Goal: Information Seeking & Learning: Learn about a topic

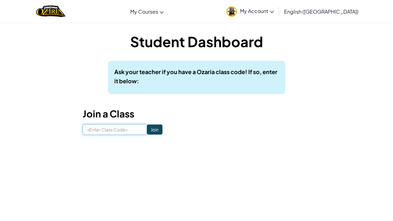
click at [94, 131] on input at bounding box center [115, 129] width 64 height 11
type input "FreeTrueSell"
click at [152, 132] on input "Join" at bounding box center [154, 129] width 15 height 10
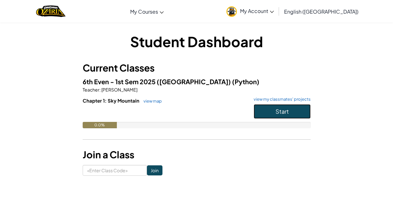
click at [294, 117] on button "Start" at bounding box center [281, 111] width 57 height 15
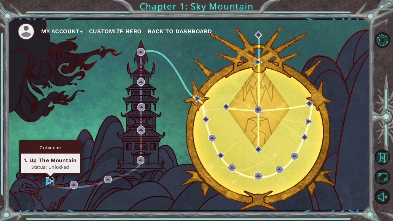
click at [47, 182] on img at bounding box center [50, 181] width 8 height 8
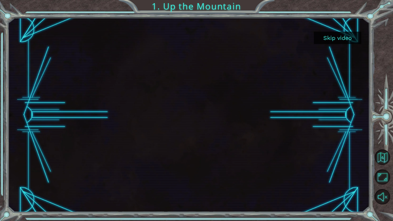
click at [335, 37] on button "Skip video" at bounding box center [336, 38] width 47 height 12
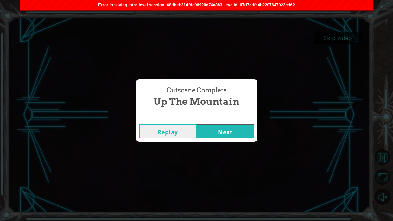
click at [230, 128] on button "Next" at bounding box center [225, 131] width 58 height 14
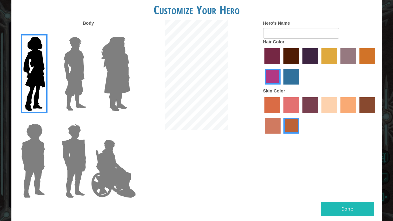
click at [330, 56] on label "tulip tree hair color" at bounding box center [329, 56] width 16 height 16
click at [319, 66] on input "tulip tree hair color" at bounding box center [319, 66] width 0 height 0
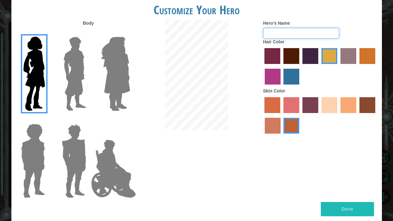
click at [300, 30] on input "Hero's Name" at bounding box center [301, 33] width 76 height 11
type input "l"
type input "coco"
click at [340, 209] on button "Done" at bounding box center [346, 209] width 53 height 14
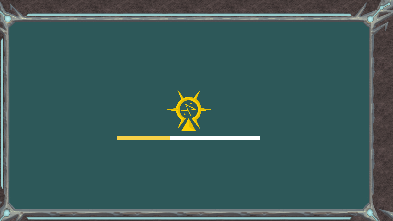
click at [392, 167] on div "Goals Error loading from server. Try refreshing the page. You'll need to join a…" at bounding box center [196, 110] width 393 height 221
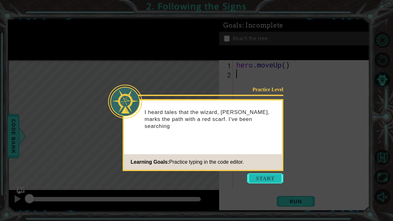
click at [260, 176] on button "Start" at bounding box center [265, 178] width 36 height 10
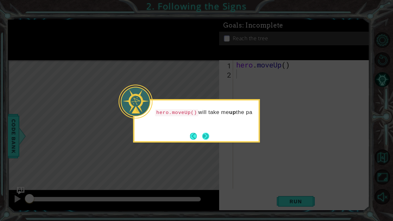
click at [207, 134] on button "Next" at bounding box center [205, 136] width 7 height 7
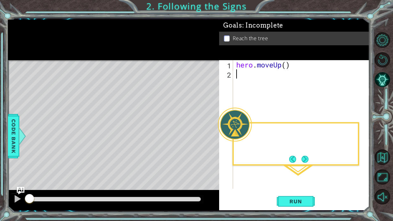
click at [207, 134] on div "Level Map" at bounding box center [154, 153] width 292 height 186
click at [308, 164] on div "Then I hit the RUN button." at bounding box center [295, 143] width 127 height 43
click at [307, 158] on button "Next" at bounding box center [304, 159] width 7 height 7
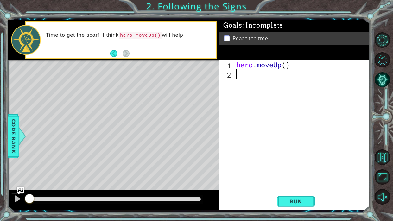
click at [251, 80] on div "hero . moveUp ( )" at bounding box center [303, 133] width 136 height 147
click at [392, 139] on div at bounding box center [384, 119] width 18 height 58
click at [297, 205] on button "Run" at bounding box center [295, 201] width 38 height 15
click at [296, 205] on button "Run" at bounding box center [295, 201] width 38 height 15
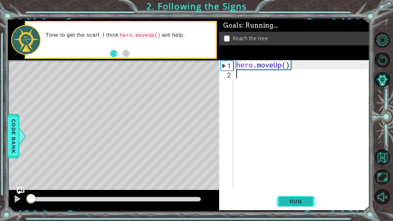
click at [296, 205] on button "Run" at bounding box center [295, 201] width 38 height 15
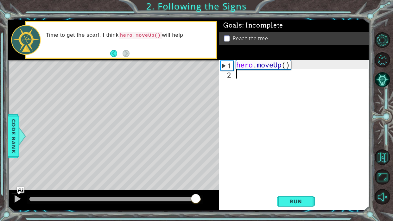
drag, startPoint x: 191, startPoint y: 199, endPoint x: 217, endPoint y: 193, distance: 27.1
click at [217, 193] on div at bounding box center [113, 200] width 211 height 20
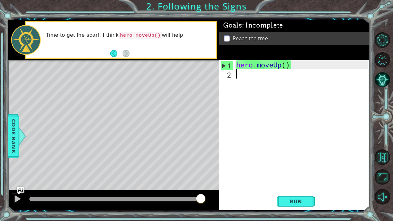
drag, startPoint x: 56, startPoint y: 199, endPoint x: 256, endPoint y: 206, distance: 199.7
click at [256, 206] on div "1 ההההההההההההההההההההההההההההההההההההההההההההההההההההההההההההההההההההההההההההה…" at bounding box center [188, 115] width 361 height 190
drag, startPoint x: 81, startPoint y: 198, endPoint x: 236, endPoint y: 203, distance: 154.4
click at [236, 203] on div "1 ההההההההההההההההההההההההההההההההההההההההההההההההההההההההההההההההההההההההההההה…" at bounding box center [188, 115] width 361 height 190
drag, startPoint x: 61, startPoint y: 201, endPoint x: 290, endPoint y: 204, distance: 229.0
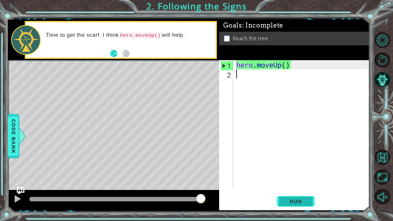
click at [290, 204] on div "1 ההההההההההההההההההההההההההההההההההההההההההההההההההההההההההההההההההההההההההההה…" at bounding box center [188, 115] width 361 height 190
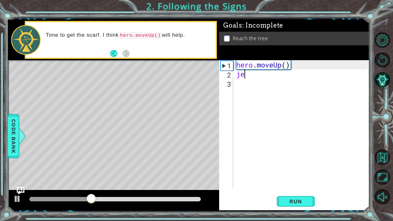
type textarea "j"
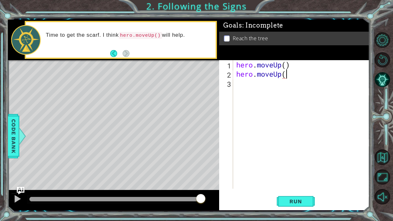
scroll to position [0, 2]
type textarea "hero.moveUp()"
click at [281, 202] on button "Run" at bounding box center [295, 201] width 38 height 15
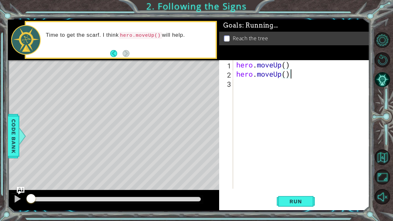
click at [242, 86] on div "hero . moveUp ( ) hero . moveUp ( )" at bounding box center [303, 133] width 136 height 147
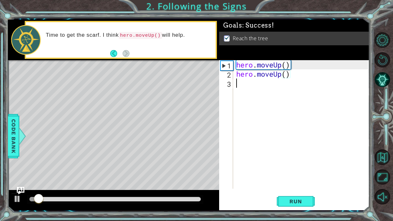
scroll to position [0, 0]
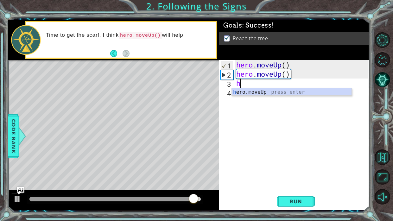
type textarea "h"
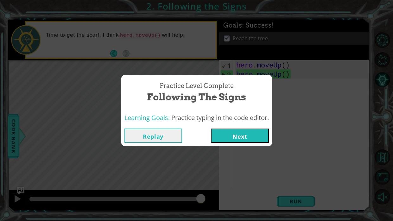
click at [248, 137] on button "Next" at bounding box center [240, 135] width 58 height 14
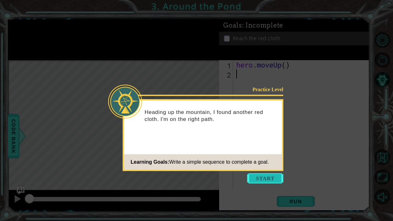
click at [269, 177] on button "Start" at bounding box center [265, 178] width 36 height 10
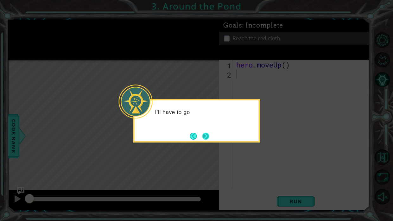
click at [204, 137] on button "Next" at bounding box center [205, 136] width 7 height 7
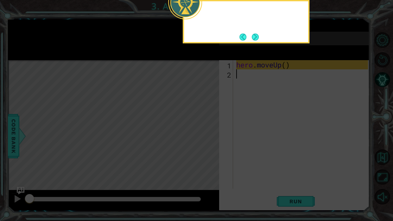
click at [204, 137] on icon at bounding box center [196, 35] width 393 height 370
click at [253, 38] on button "Next" at bounding box center [254, 36] width 7 height 7
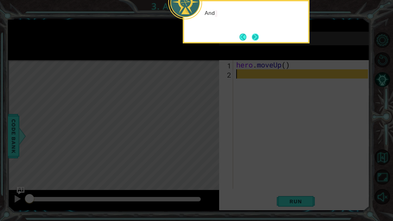
click at [255, 35] on button "Next" at bounding box center [254, 37] width 7 height 7
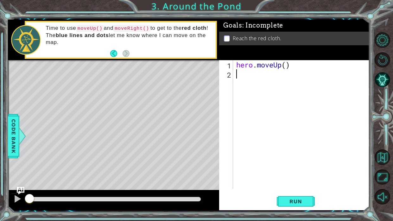
click at [307, 138] on div "hero . moveUp ( )" at bounding box center [303, 133] width 136 height 147
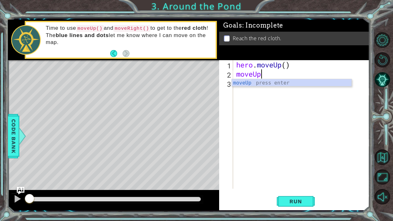
scroll to position [0, 1]
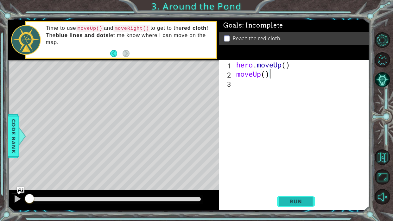
type textarea "moveUp()"
click at [298, 202] on span "Run" at bounding box center [295, 201] width 25 height 6
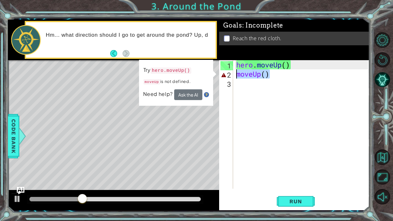
drag, startPoint x: 269, startPoint y: 70, endPoint x: 185, endPoint y: 77, distance: 83.5
click at [185, 77] on div "1 ההההההההההההההההההההההההההההההההההההההההההההההההההההההההההההההההההההההההההההה…" at bounding box center [188, 115] width 361 height 190
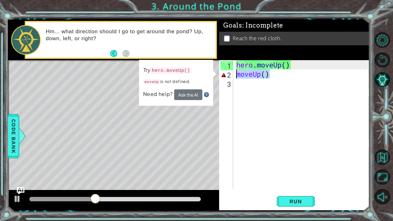
scroll to position [0, 0]
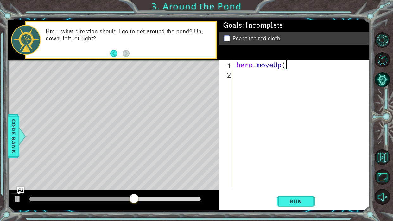
type textarea "hero.moveUp()"
click at [245, 83] on div "hero . moveUp ( )" at bounding box center [303, 133] width 136 height 147
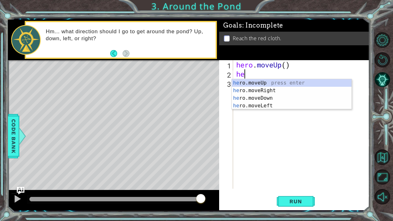
type textarea "hero"
click at [279, 83] on div "hero .moveUp press enter hero .moveRight press enter hero .moveDown press enter…" at bounding box center [292, 102] width 120 height 46
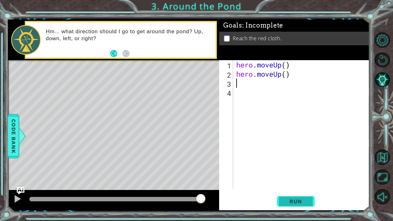
click at [291, 196] on button "Run" at bounding box center [295, 201] width 38 height 15
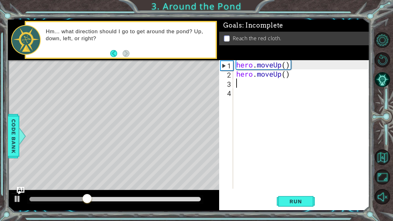
click at [254, 84] on div "hero . moveUp ( ) hero . moveUp ( )" at bounding box center [303, 133] width 136 height 147
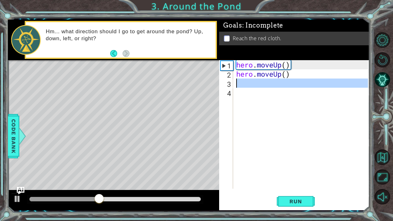
click at [254, 84] on div "hero . moveUp ( ) hero . moveUp ( )" at bounding box center [303, 133] width 136 height 147
click at [254, 84] on div "hero . moveUp ( ) hero . moveUp ( )" at bounding box center [301, 124] width 133 height 128
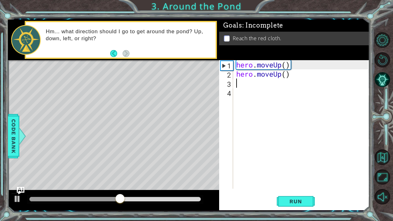
click at [254, 84] on div "hero . moveUp ( ) hero . moveUp ( )" at bounding box center [303, 133] width 136 height 147
click at [282, 73] on div "hero . moveUp ( ) hero . moveUp ( )" at bounding box center [303, 133] width 136 height 147
type textarea "hero.moveUp()"
click at [279, 83] on div "hero . moveUp ( ) hero . moveUp ( )" at bounding box center [303, 133] width 136 height 147
type textarea "h"
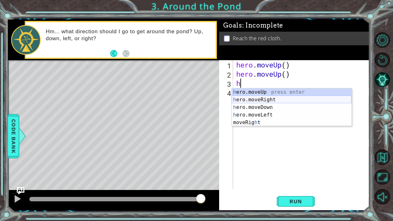
click at [267, 99] on div "h ero.moveUp press enter h ero.moveRight press enter h ero.moveDown press enter…" at bounding box center [292, 114] width 120 height 53
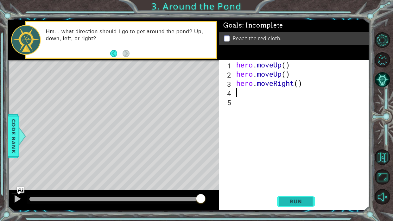
click at [299, 201] on span "Run" at bounding box center [295, 201] width 25 height 6
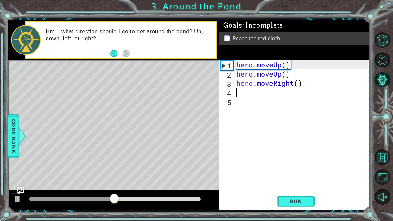
click at [245, 93] on div "hero . moveUp ( ) hero . moveUp ( ) hero . moveRight ( )" at bounding box center [303, 133] width 136 height 147
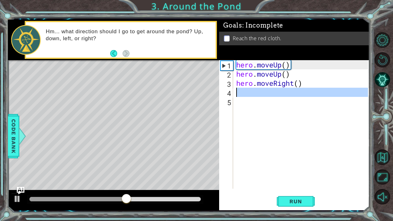
click at [245, 94] on div "hero . moveUp ( ) hero . moveUp ( ) hero . moveRight ( )" at bounding box center [303, 133] width 136 height 147
click at [245, 94] on div "hero . moveUp ( ) hero . moveUp ( ) hero . moveRight ( )" at bounding box center [301, 124] width 133 height 128
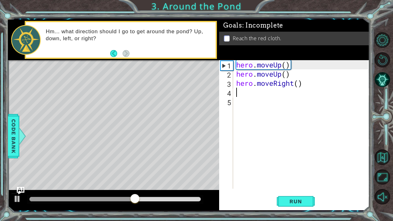
click at [245, 94] on div "hero . moveUp ( ) hero . moveUp ( ) hero . moveRight ( )" at bounding box center [303, 133] width 136 height 147
type textarea "h"
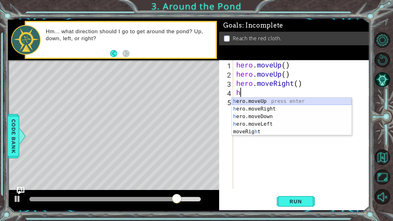
click at [276, 102] on div "h ero.moveUp press enter h ero.moveRight press enter h ero.moveDown press enter…" at bounding box center [292, 123] width 120 height 53
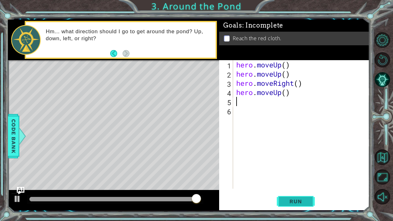
click at [302, 200] on span "Run" at bounding box center [295, 201] width 25 height 6
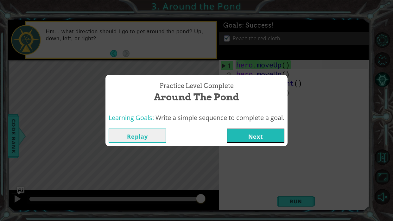
click at [278, 129] on button "Next" at bounding box center [255, 135] width 58 height 14
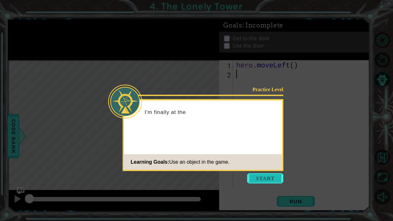
click at [272, 175] on button "Start" at bounding box center [265, 178] width 36 height 10
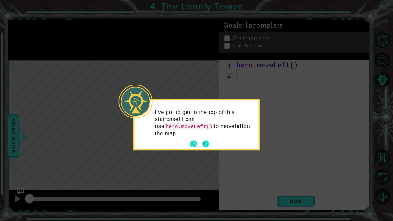
click at [205, 143] on button "Next" at bounding box center [205, 143] width 7 height 7
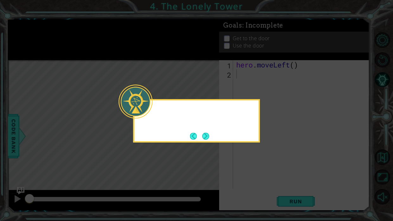
click at [205, 143] on icon at bounding box center [196, 110] width 393 height 221
click at [206, 139] on button "Next" at bounding box center [205, 136] width 7 height 7
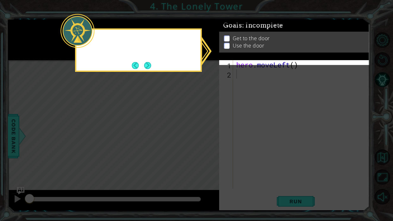
click at [206, 139] on icon at bounding box center [196, 110] width 393 height 221
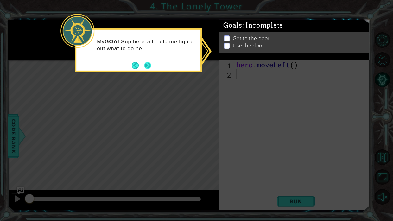
click at [149, 65] on button "Next" at bounding box center [147, 65] width 7 height 7
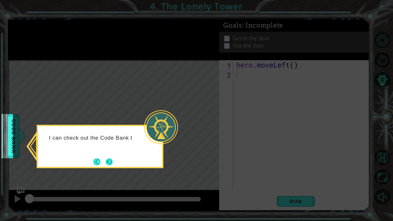
click at [110, 165] on button "Next" at bounding box center [109, 161] width 7 height 7
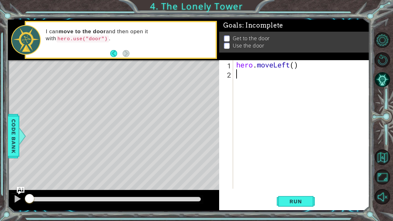
click at [247, 69] on div "hero . moveLeft ( )" at bounding box center [303, 133] width 136 height 147
type textarea "h"
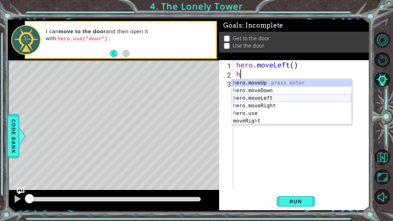
click at [276, 98] on div "h ero.moveUp press enter h ero.moveDown press enter h ero.moveLeft press enter …" at bounding box center [292, 109] width 120 height 61
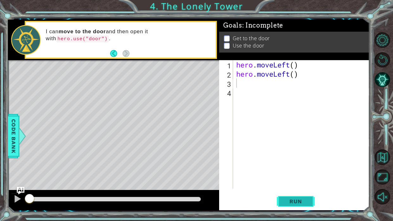
click at [292, 203] on span "Run" at bounding box center [295, 201] width 25 height 6
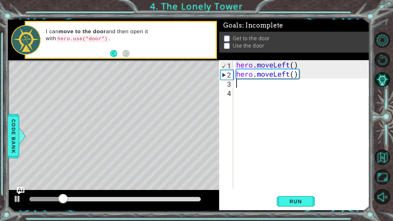
type textarea "h"
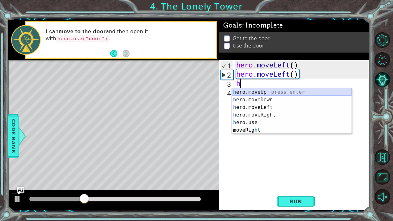
click at [253, 91] on div "h ero.moveUp press enter h ero.moveDown press enter h ero.moveLeft press enter …" at bounding box center [292, 118] width 120 height 61
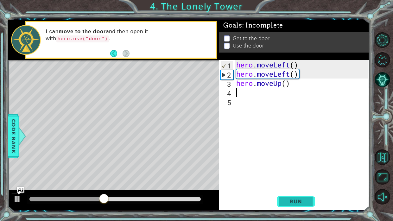
click at [287, 200] on span "Run" at bounding box center [295, 201] width 25 height 6
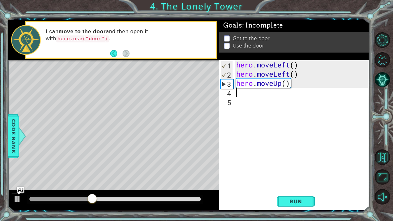
type textarea "h"
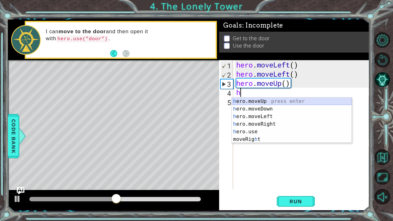
click at [261, 100] on div "h ero.moveUp press enter h ero.moveDown press enter h ero.moveLeft press enter …" at bounding box center [292, 127] width 120 height 61
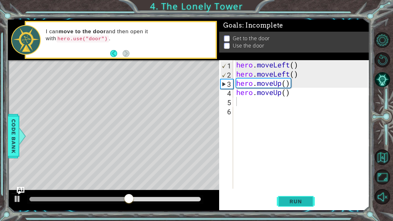
click at [309, 197] on button "Run" at bounding box center [295, 201] width 38 height 15
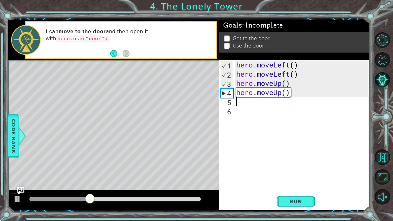
type textarea "h"
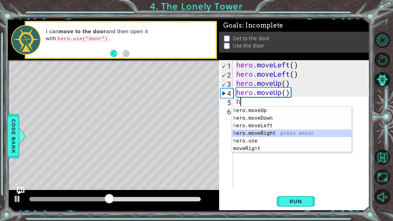
click at [260, 133] on div "h ero.moveUp press enter h ero.moveDown press enter h ero.moveLeft press enter …" at bounding box center [292, 137] width 120 height 61
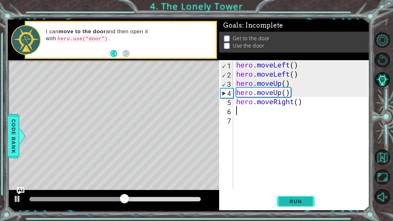
click at [296, 203] on span "Run" at bounding box center [295, 201] width 25 height 6
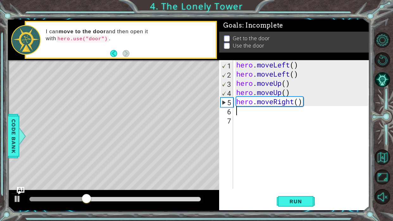
type textarea "h"
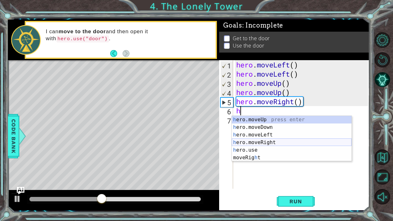
click at [283, 141] on div "h ero.moveUp press enter h ero.moveDown press enter h ero.moveLeft press enter …" at bounding box center [292, 146] width 120 height 61
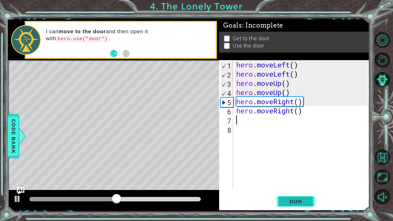
click at [288, 199] on span "Run" at bounding box center [295, 201] width 25 height 6
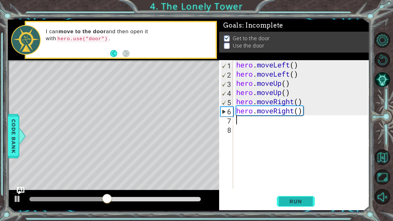
click at [288, 198] on button "Run" at bounding box center [295, 201] width 38 height 15
type textarea "h"
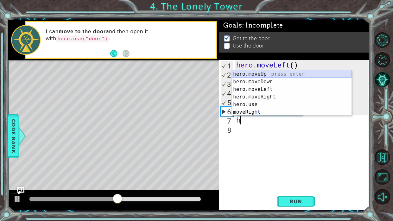
click at [253, 74] on div "h ero.moveUp press enter h ero.moveDown press enter h ero.moveLeft press enter …" at bounding box center [292, 100] width 120 height 61
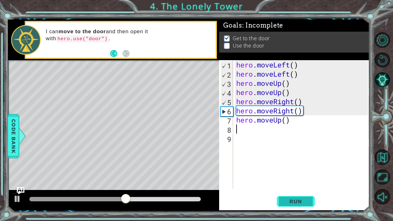
click at [297, 201] on span "Run" at bounding box center [295, 201] width 25 height 6
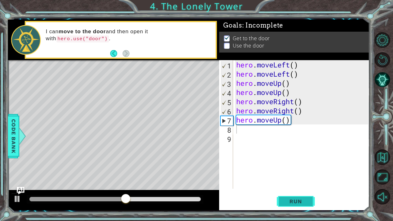
click at [288, 202] on span "Run" at bounding box center [295, 201] width 25 height 6
click at [226, 47] on p at bounding box center [227, 46] width 6 height 6
click at [226, 45] on p at bounding box center [227, 46] width 6 height 6
click at [226, 45] on p at bounding box center [227, 47] width 6 height 6
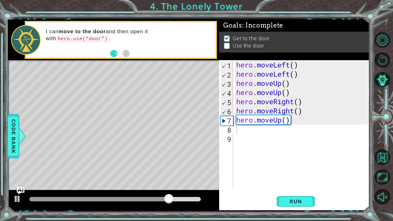
click at [226, 45] on p at bounding box center [227, 46] width 6 height 6
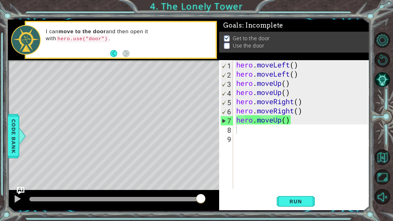
click at [257, 133] on div "hero . moveLeft ( ) hero . moveLeft ( ) hero . moveUp ( ) hero . moveUp ( ) her…" at bounding box center [303, 133] width 136 height 147
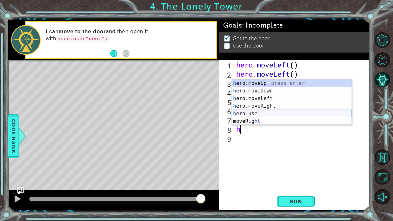
click at [249, 110] on div "h ero.moveUp press enter h ero.moveDown press enter h ero.moveLeft press enter …" at bounding box center [292, 109] width 120 height 61
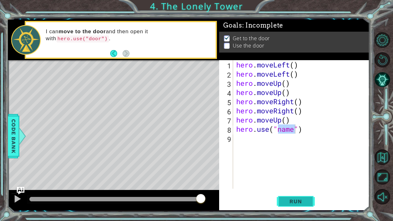
click at [302, 200] on span "Run" at bounding box center [295, 201] width 25 height 6
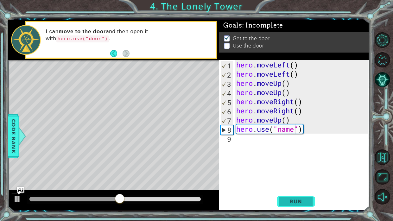
click at [297, 196] on button "Run" at bounding box center [295, 201] width 38 height 15
type textarea "hero.use("door")"
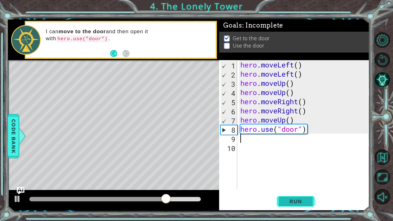
click at [292, 201] on span "Run" at bounding box center [295, 201] width 25 height 6
click at [296, 204] on span "Run" at bounding box center [295, 201] width 25 height 6
click at [299, 132] on div "hero . moveLeft ( ) hero . moveLeft ( ) hero . moveUp ( ) hero . moveUp ( ) her…" at bounding box center [305, 133] width 132 height 147
click at [285, 131] on div "hero . moveLeft ( ) hero . moveLeft ( ) hero . moveUp ( ) hero . moveUp ( ) her…" at bounding box center [305, 133] width 132 height 147
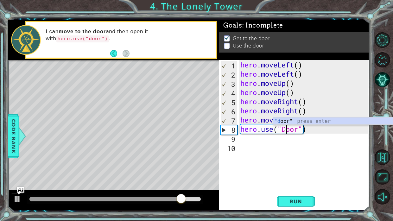
scroll to position [0, 2]
click at [299, 202] on span "Run" at bounding box center [295, 201] width 25 height 6
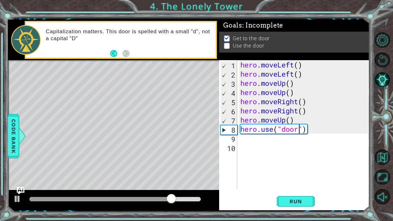
click at [307, 130] on div "hero . moveLeft ( ) hero . moveLeft ( ) hero . moveUp ( ) hero . moveUp ( ) her…" at bounding box center [305, 133] width 132 height 147
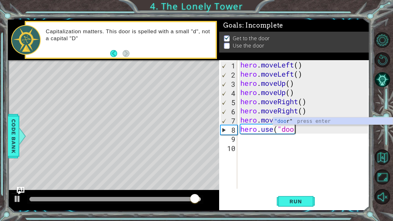
click at [282, 129] on div "hero . moveLeft ( ) hero . moveLeft ( ) hero . moveUp ( ) hero . moveUp ( ) her…" at bounding box center [305, 133] width 132 height 147
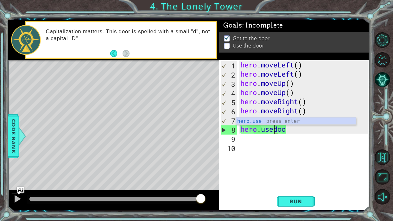
scroll to position [0, 2]
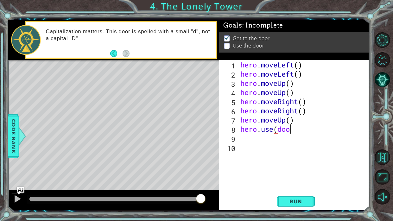
click at [298, 132] on div "hero . moveLeft ( ) hero . moveLeft ( ) hero . moveUp ( ) hero . moveUp ( ) her…" at bounding box center [305, 133] width 132 height 147
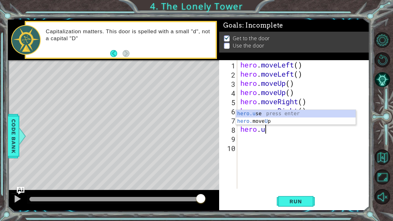
type textarea "hero."
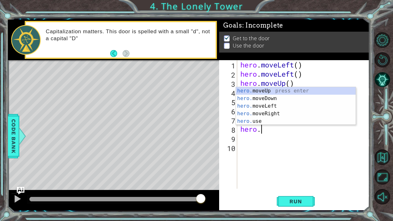
click at [293, 148] on div "hero . moveLeft ( ) hero . moveLeft ( ) hero . moveUp ( ) hero . moveUp ( ) her…" at bounding box center [305, 133] width 132 height 147
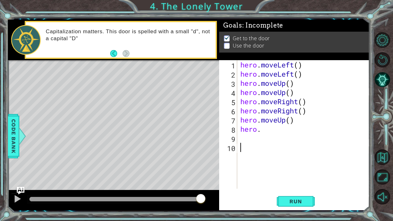
click at [275, 133] on div "hero . moveLeft ( ) hero . moveLeft ( ) hero . moveUp ( ) hero . moveUp ( ) her…" at bounding box center [305, 133] width 132 height 147
click at [273, 130] on div "hero . moveLeft ( ) hero . moveLeft ( ) hero . moveUp ( ) hero . moveUp ( ) her…" at bounding box center [305, 133] width 132 height 147
click at [289, 202] on span "Run" at bounding box center [295, 201] width 25 height 6
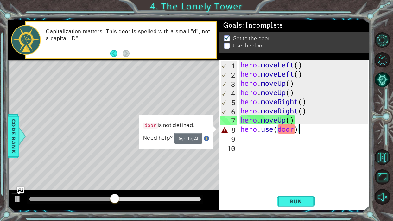
click at [278, 131] on div "hero . moveLeft ( ) hero . moveLeft ( ) hero . moveUp ( ) hero . moveUp ( ) her…" at bounding box center [305, 133] width 132 height 147
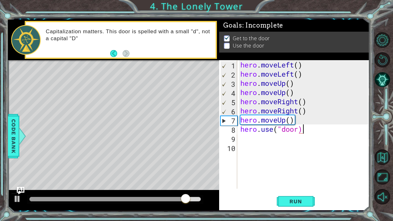
click at [301, 130] on div "hero . moveLeft ( ) hero . moveLeft ( ) hero . moveUp ( ) hero . moveUp ( ) her…" at bounding box center [305, 133] width 132 height 147
click at [297, 130] on div "hero . moveLeft ( ) hero . moveLeft ( ) hero . moveUp ( ) hero . moveUp ( ) her…" at bounding box center [305, 133] width 132 height 147
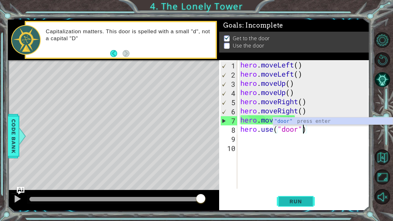
click at [288, 201] on span "Run" at bounding box center [295, 201] width 25 height 6
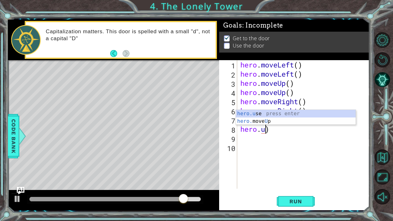
scroll to position [0, 1]
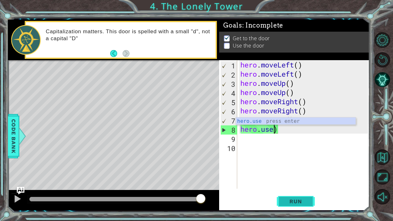
click at [296, 199] on span "Run" at bounding box center [295, 201] width 25 height 6
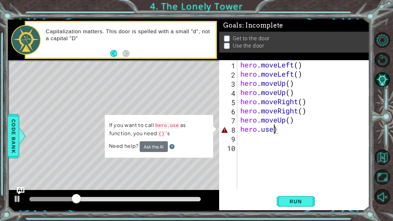
click at [287, 128] on div "hero . moveLeft ( ) hero . moveLeft ( ) hero . moveUp ( ) hero . moveUp ( ) her…" at bounding box center [305, 133] width 132 height 147
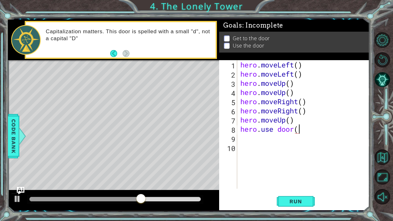
scroll to position [0, 3]
click at [286, 201] on span "Run" at bounding box center [295, 201] width 25 height 6
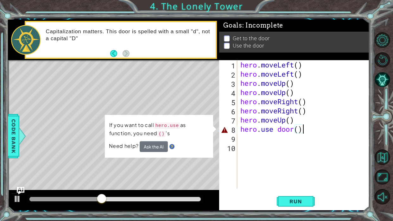
click at [307, 130] on div "hero . moveLeft ( ) hero . moveLeft ( ) hero . moveUp ( ) hero . moveUp ( ) her…" at bounding box center [305, 133] width 132 height 147
click at [305, 130] on div "hero . moveLeft ( ) hero . moveLeft ( ) hero . moveUp ( ) hero . moveUp ( ) her…" at bounding box center [305, 133] width 132 height 147
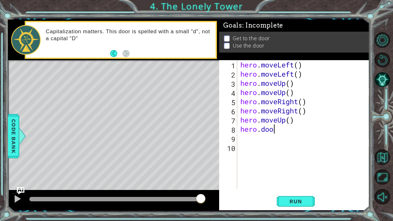
scroll to position [0, 1]
type textarea "hero.door()"
click at [289, 208] on button "Run" at bounding box center [295, 201] width 38 height 15
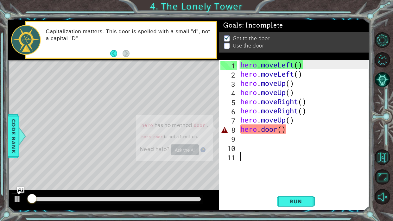
click at [234, 158] on div "11" at bounding box center [228, 157] width 17 height 9
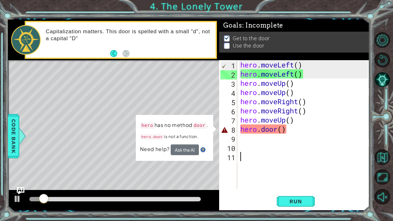
click at [299, 133] on div "hero . moveLeft ( ) hero . moveLeft ( ) hero . moveUp ( ) hero . moveUp ( ) her…" at bounding box center [305, 133] width 132 height 147
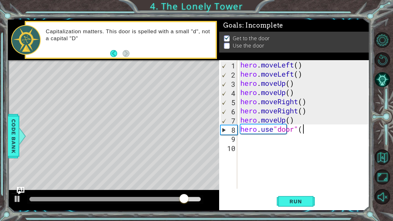
scroll to position [0, 3]
click at [293, 206] on button "Run" at bounding box center [295, 201] width 38 height 15
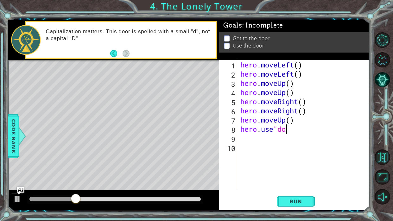
scroll to position [0, 2]
click at [295, 205] on button "Run" at bounding box center [295, 201] width 38 height 15
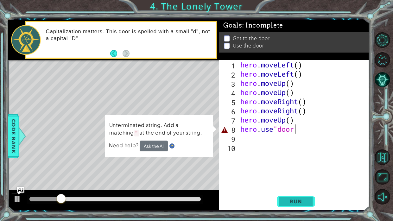
scroll to position [0, 2]
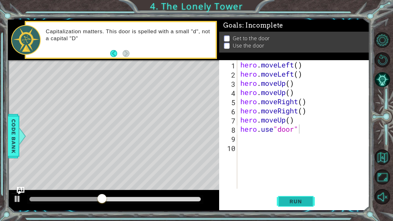
click at [295, 200] on span "Run" at bounding box center [295, 201] width 25 height 6
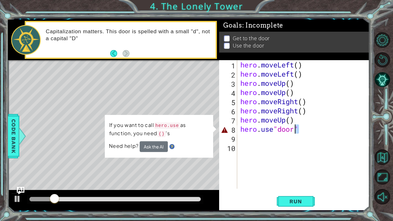
drag, startPoint x: 308, startPoint y: 129, endPoint x: 260, endPoint y: 134, distance: 48.0
click at [260, 134] on div "hero . moveLeft ( ) hero . moveLeft ( ) hero . moveUp ( ) hero . moveUp ( ) her…" at bounding box center [305, 133] width 132 height 147
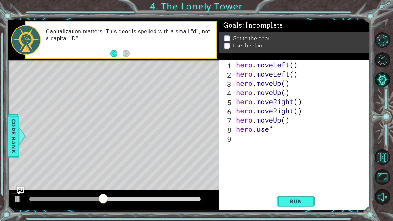
scroll to position [0, 1]
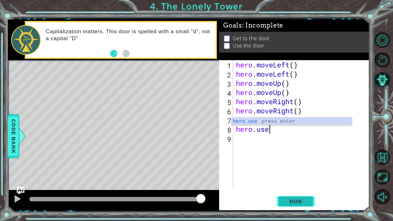
click at [288, 207] on button "Run" at bounding box center [295, 201] width 38 height 15
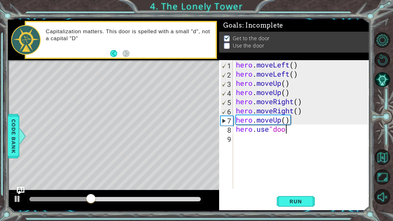
scroll to position [0, 2]
type textarea "hero.use"door""
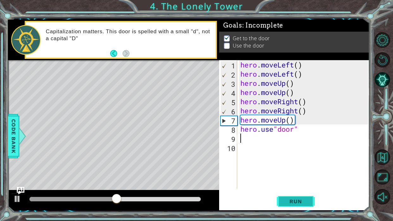
click at [299, 202] on span "Run" at bounding box center [295, 201] width 25 height 6
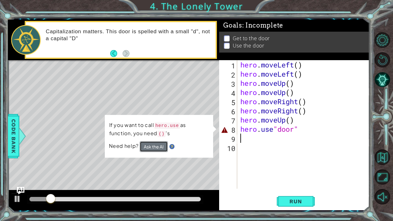
click at [145, 151] on button "Ask the AI" at bounding box center [153, 146] width 28 height 11
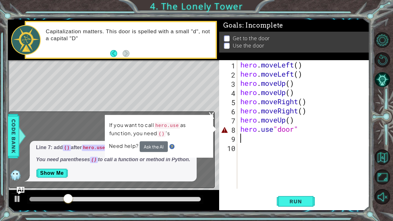
click at [318, 130] on div "hero . moveLeft ( ) hero . moveLeft ( ) hero . moveUp ( ) hero . moveUp ( ) her…" at bounding box center [305, 133] width 132 height 147
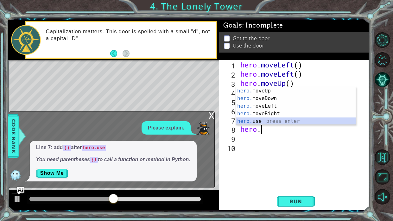
click at [289, 123] on div "hero. moveUp press enter hero. moveDown press enter hero. moveLeft press enter …" at bounding box center [296, 113] width 120 height 53
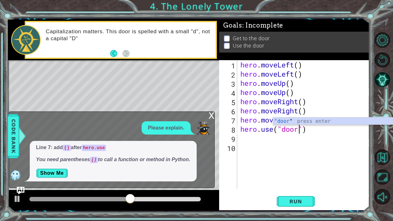
scroll to position [0, 3]
click at [297, 203] on span "Run" at bounding box center [295, 201] width 25 height 6
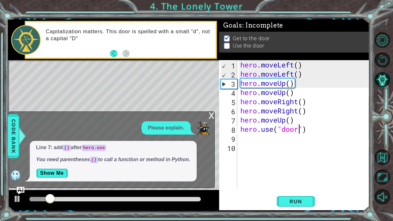
click at [210, 116] on div "x" at bounding box center [211, 115] width 6 height 6
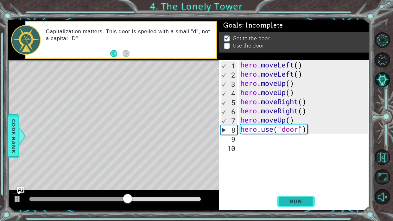
click at [313, 201] on button "Run" at bounding box center [295, 201] width 38 height 15
click at [313, 133] on div "hero . moveLeft ( ) hero . moveLeft ( ) hero . moveUp ( ) hero . moveUp ( ) her…" at bounding box center [305, 133] width 132 height 147
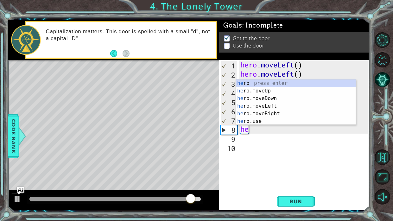
scroll to position [0, 0]
type textarea "h"
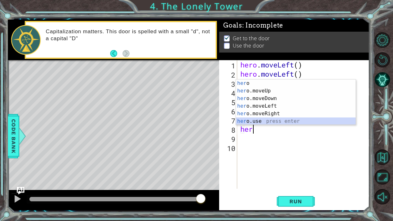
click at [275, 121] on div "her o press enter her o.moveUp press enter her o.moveDown press enter her o.mov…" at bounding box center [296, 109] width 120 height 61
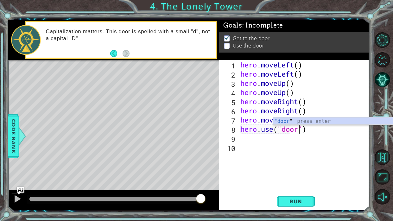
scroll to position [0, 3]
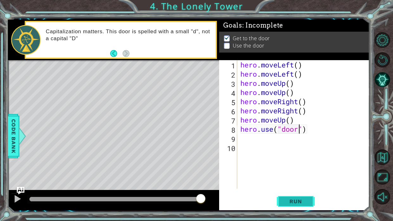
click at [287, 197] on button "Run" at bounding box center [295, 201] width 38 height 15
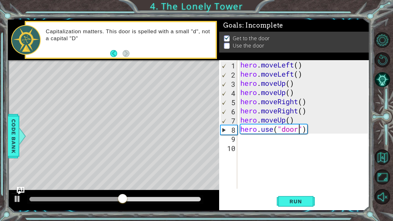
click at [313, 116] on div "hero . moveLeft ( ) hero . moveLeft ( ) hero . moveUp ( ) hero . moveUp ( ) her…" at bounding box center [305, 133] width 132 height 147
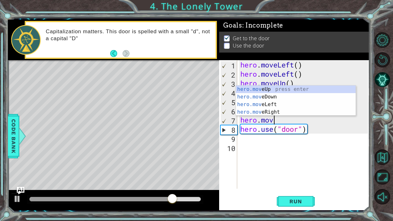
scroll to position [0, 1]
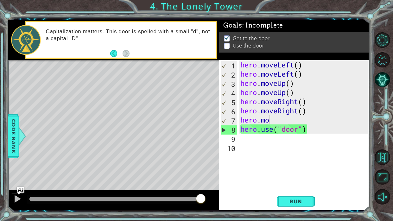
click at [303, 85] on body "1 2 3 4 5 6 7 8 hero . moveLeft ( ) hero . moveLeft ( ) hero . moveUp ( ) hero …" at bounding box center [196, 110] width 393 height 221
click at [279, 123] on div "hero . moveLeft ( ) hero . moveLeft ( ) hero . moveUp ( ) hero . moveUp ( ) her…" at bounding box center [305, 133] width 132 height 147
click at [275, 120] on div "hero . moveLeft ( ) hero . moveLeft ( ) hero . moveUp ( ) hero . moveUp ( ) her…" at bounding box center [305, 133] width 132 height 147
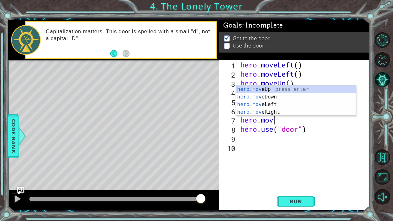
type textarea "hero.move"
click at [271, 92] on div "hero.move Up press enter hero.move Down press enter hero.move Left press enter …" at bounding box center [296, 108] width 120 height 46
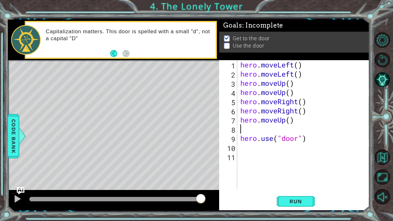
scroll to position [0, 0]
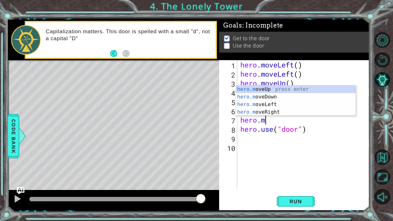
type textarea "hero.mo"
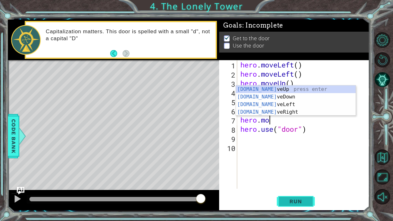
click at [312, 202] on button "Run" at bounding box center [295, 201] width 38 height 15
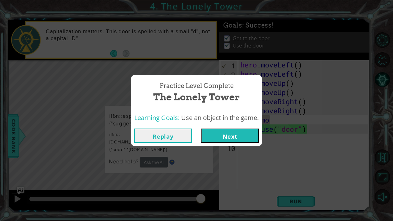
click at [236, 139] on button "Next" at bounding box center [230, 135] width 58 height 14
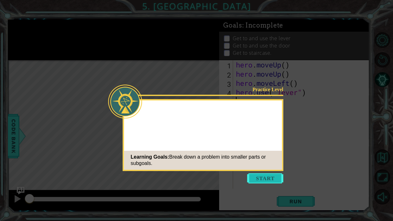
click at [264, 179] on button "Start" at bounding box center [265, 178] width 36 height 10
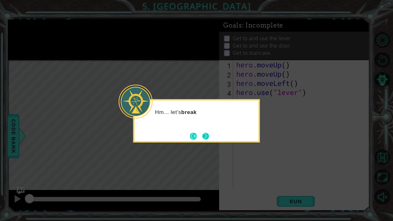
click at [202, 133] on button "Next" at bounding box center [205, 136] width 7 height 7
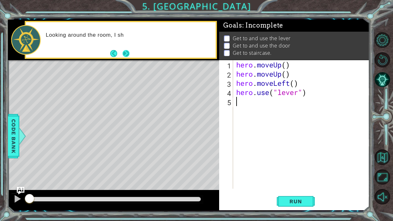
click at [127, 55] on button "Next" at bounding box center [125, 53] width 7 height 7
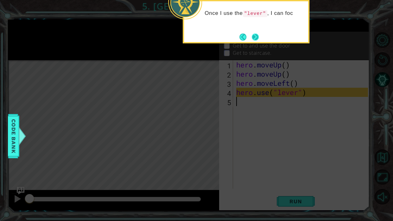
click at [255, 36] on button "Next" at bounding box center [254, 37] width 7 height 7
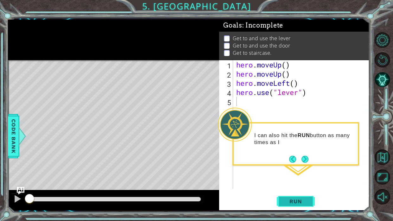
click at [302, 198] on span "Run" at bounding box center [295, 201] width 25 height 6
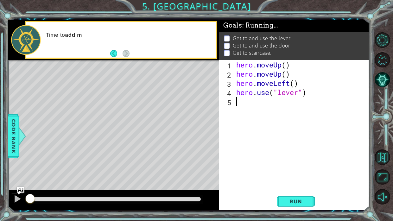
click at [286, 108] on div "hero . moveUp ( ) hero . moveUp ( ) hero . moveLeft ( ) hero . use ( "lever" )" at bounding box center [303, 133] width 136 height 147
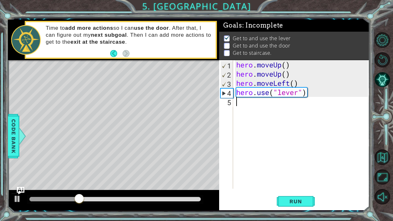
type textarea "h"
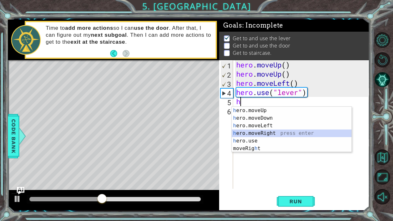
click at [257, 134] on div "h ero.moveUp press enter h ero.moveDown press enter h ero.moveLeft press enter …" at bounding box center [292, 137] width 120 height 61
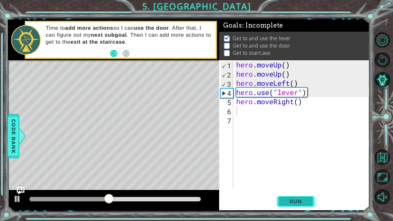
click at [297, 204] on span "Run" at bounding box center [295, 201] width 25 height 6
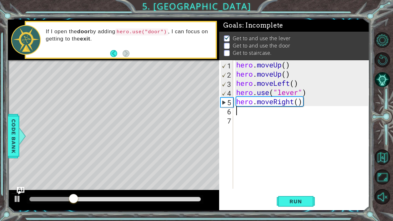
type textarea "h"
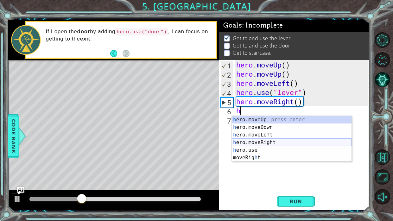
click at [272, 142] on div "h ero.moveUp press enter h ero.moveDown press enter h ero.moveLeft press enter …" at bounding box center [292, 146] width 120 height 61
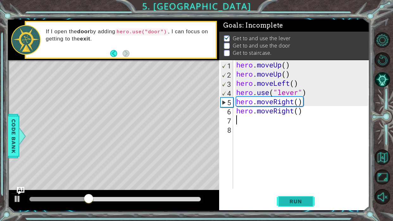
click at [290, 198] on span "Run" at bounding box center [295, 201] width 25 height 6
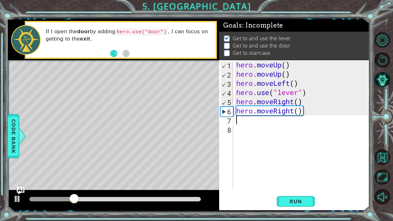
type textarea "h"
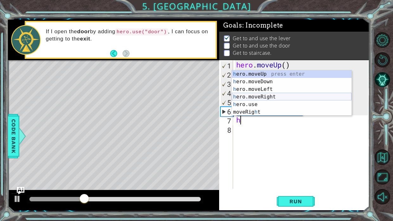
click at [249, 96] on div "h ero.moveUp press enter h ero.moveDown press enter h ero.moveLeft press enter …" at bounding box center [292, 100] width 120 height 61
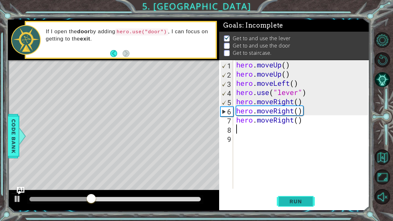
click at [293, 201] on span "Run" at bounding box center [295, 201] width 25 height 6
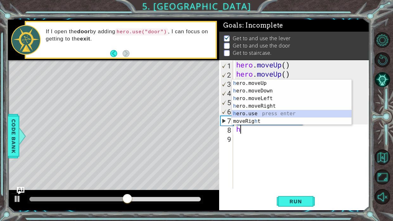
click at [259, 114] on div "h ero.moveUp press enter h ero.moveDown press enter h ero.moveLeft press enter …" at bounding box center [292, 109] width 120 height 61
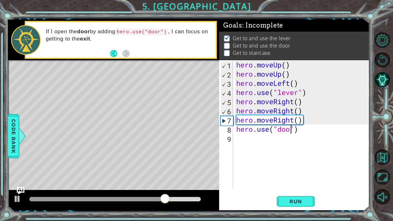
scroll to position [0, 3]
type textarea "hero.use("door")"
click at [305, 200] on span "Run" at bounding box center [295, 201] width 25 height 6
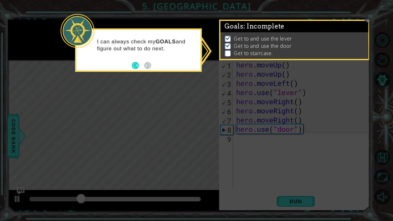
click at [185, 68] on div "I can always check my GOALS and figure out what to do next." at bounding box center [138, 49] width 127 height 43
click at [189, 97] on icon at bounding box center [196, 110] width 393 height 221
click at [137, 69] on footer at bounding box center [141, 65] width 19 height 9
drag, startPoint x: 136, startPoint y: 66, endPoint x: 192, endPoint y: 135, distance: 88.8
click at [192, 135] on body "1 ההההההההההההההההההההההההההההההההההההההההההההההההההההההההההההההההההההההההההההה…" at bounding box center [196, 110] width 393 height 221
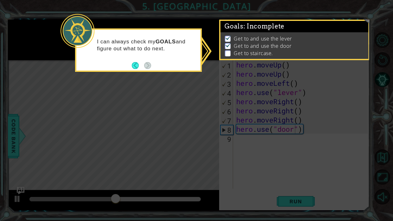
click at [227, 54] on p at bounding box center [228, 53] width 6 height 6
click at [138, 64] on button "Back" at bounding box center [138, 65] width 12 height 7
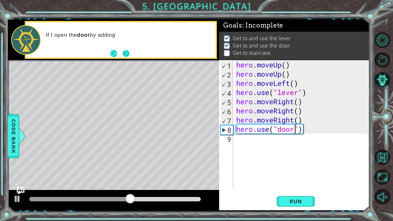
click at [129, 52] on button "Next" at bounding box center [125, 53] width 7 height 7
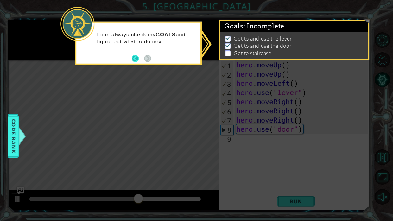
click at [135, 59] on button "Back" at bounding box center [138, 58] width 12 height 7
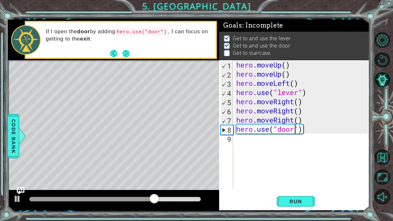
click at [255, 139] on div "hero . moveUp ( ) hero . moveUp ( ) hero . moveLeft ( ) hero . use ( "lever" ) …" at bounding box center [303, 133] width 136 height 147
type textarea "h"
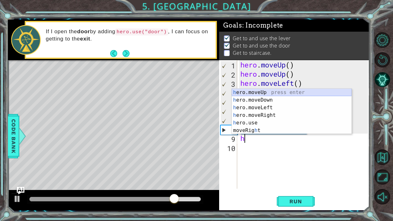
click at [265, 92] on div "h ero.moveUp press enter h ero.moveDown press enter h ero.moveLeft press enter …" at bounding box center [292, 119] width 120 height 61
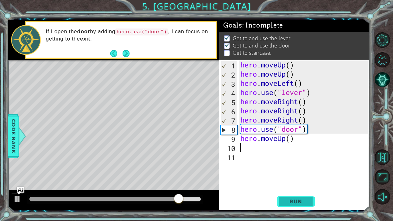
click at [294, 203] on span "Run" at bounding box center [295, 201] width 25 height 6
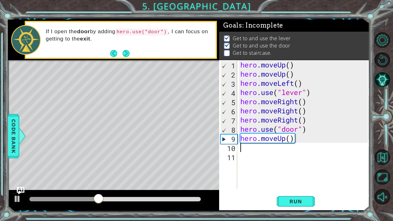
type textarea "h"
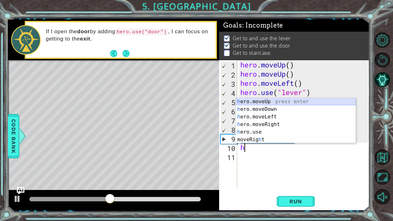
click at [247, 100] on div "h ero.moveUp press enter h ero.moveDown press enter h ero.moveLeft press enter …" at bounding box center [296, 128] width 120 height 61
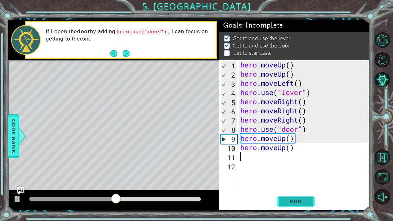
click at [283, 200] on span "Run" at bounding box center [295, 201] width 25 height 6
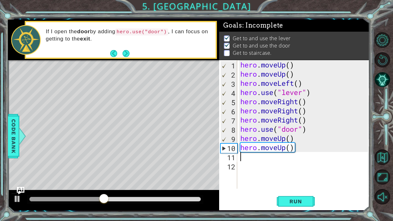
type textarea "h"
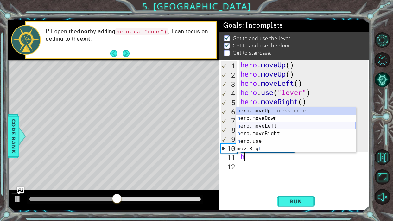
click at [269, 126] on div "h ero.moveUp press enter h ero.moveDown press enter h ero.moveLeft press enter …" at bounding box center [296, 137] width 120 height 61
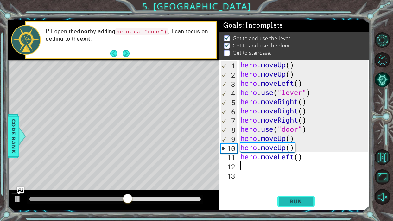
click at [294, 202] on span "Run" at bounding box center [295, 201] width 25 height 6
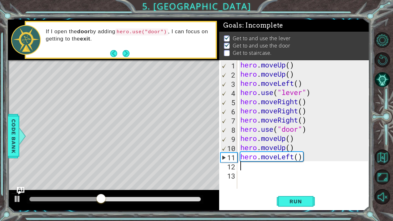
type textarea "h"
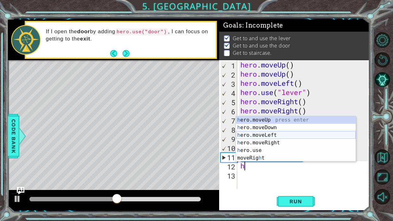
click at [275, 136] on div "h ero.moveUp press enter h ero.moveDown press enter h ero.moveLeft press enter …" at bounding box center [296, 146] width 120 height 61
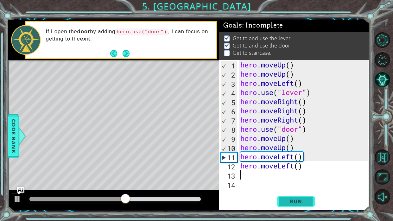
click at [291, 204] on button "Run" at bounding box center [295, 201] width 38 height 15
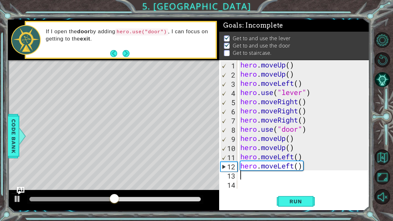
type textarea "h"
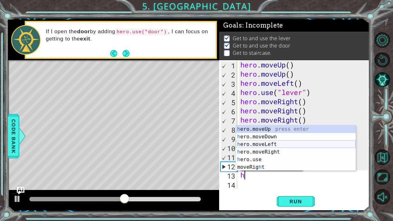
click at [256, 145] on div "h ero.moveUp press enter h ero.moveDown press enter h ero.moveLeft press enter …" at bounding box center [296, 155] width 120 height 61
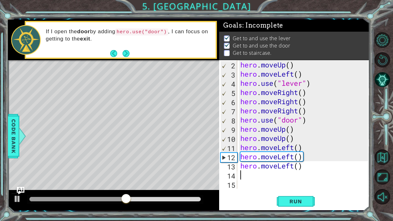
scroll to position [9, 0]
click at [297, 207] on button "Run" at bounding box center [295, 201] width 38 height 15
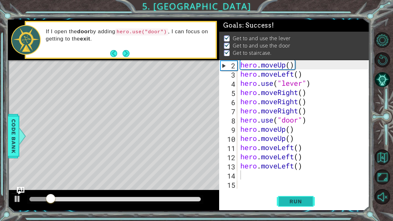
click at [297, 206] on button "Run" at bounding box center [295, 201] width 38 height 15
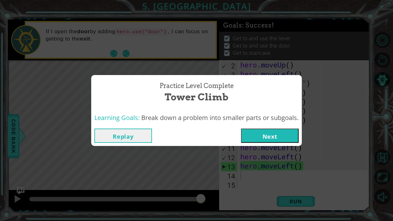
click at [285, 136] on button "Next" at bounding box center [270, 135] width 58 height 14
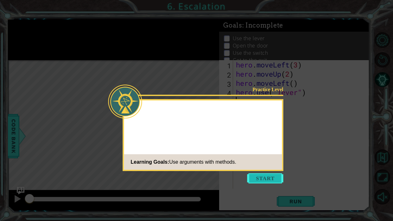
click at [261, 179] on button "Start" at bounding box center [265, 178] width 36 height 10
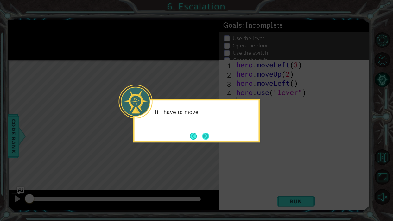
click at [202, 136] on button "Next" at bounding box center [205, 136] width 7 height 7
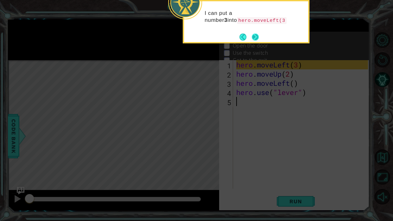
click at [256, 36] on button "Next" at bounding box center [254, 37] width 7 height 7
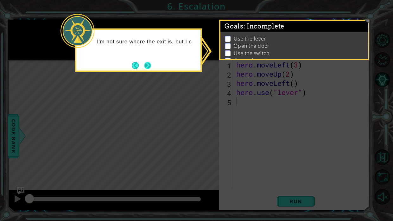
click at [150, 68] on button "Next" at bounding box center [147, 65] width 7 height 7
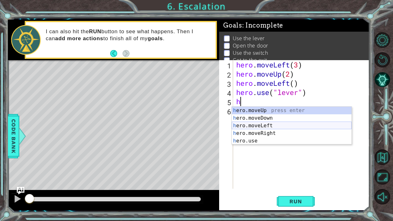
click at [261, 125] on div "h ero.moveUp press enter h ero.moveDown press enter h ero.moveLeft press enter …" at bounding box center [292, 133] width 120 height 53
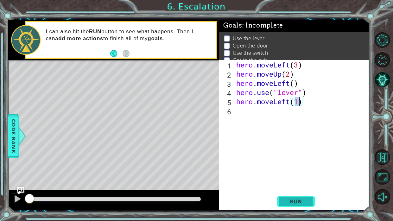
type textarea "hero.moveLeft(1)"
click at [284, 201] on span "Run" at bounding box center [295, 201] width 25 height 6
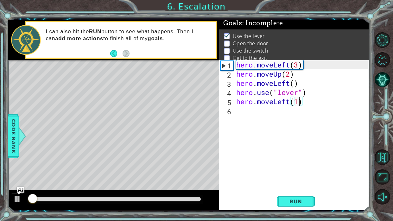
scroll to position [3, 0]
click at [279, 112] on div "hero . moveLeft ( 3 ) hero . moveUp ( 2 ) hero . moveLeft ( ) hero . use ( "lev…" at bounding box center [303, 133] width 136 height 147
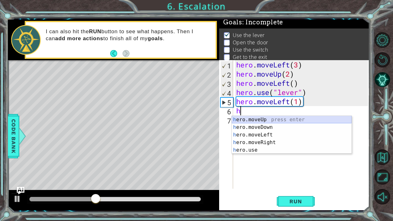
click at [263, 120] on div "h ero.moveUp press enter h ero.moveDown press enter h ero.moveLeft press enter …" at bounding box center [292, 142] width 120 height 53
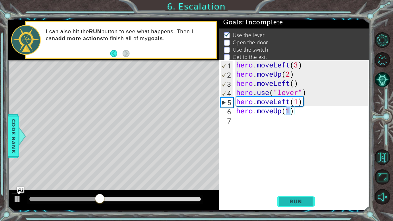
type textarea "hero.moveUp(1)"
click at [296, 205] on button "Run" at bounding box center [295, 201] width 38 height 15
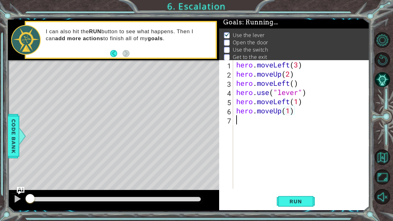
click at [269, 121] on div "hero . moveLeft ( 3 ) hero . moveUp ( 2 ) hero . moveLeft ( ) hero . use ( "lev…" at bounding box center [303, 133] width 136 height 147
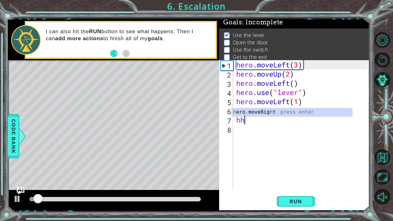
type textarea "h"
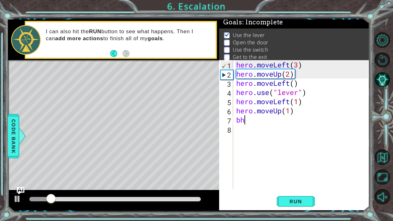
type textarea "b"
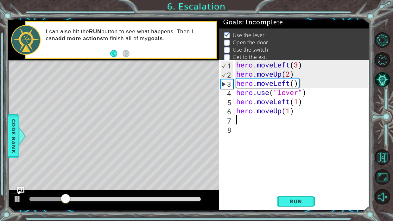
type textarea "j"
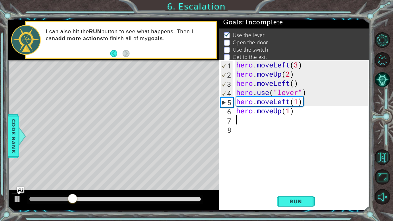
type textarea "h"
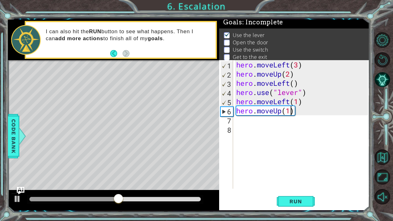
click at [290, 112] on div "hero . moveLeft ( 3 ) hero . moveUp ( 2 ) hero . moveLeft ( ) hero . use ( "lev…" at bounding box center [303, 133] width 136 height 147
type textarea "hero.moveUp()"
click at [306, 202] on span "Run" at bounding box center [295, 201] width 25 height 6
click at [269, 124] on div "hero . moveLeft ( 3 ) hero . moveUp ( 2 ) hero . moveLeft ( ) hero . use ( "lev…" at bounding box center [303, 133] width 136 height 147
click at [271, 119] on div "hero . moveLeft ( 3 ) hero . moveUp ( 2 ) hero . moveLeft ( ) hero . use ( "lev…" at bounding box center [303, 133] width 136 height 147
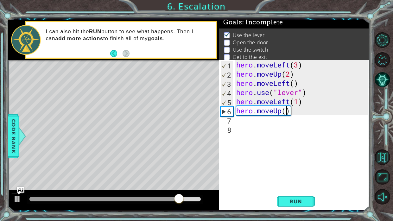
click at [287, 111] on div "hero . moveLeft ( 3 ) hero . moveUp ( 2 ) hero . moveLeft ( ) hero . use ( "lev…" at bounding box center [303, 133] width 136 height 147
click at [289, 203] on span "Run" at bounding box center [295, 201] width 25 height 6
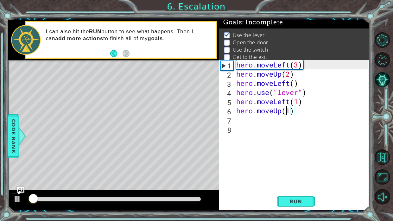
click at [286, 112] on div "hero . moveLeft ( 3 ) hero . moveUp ( 2 ) hero . moveLeft ( ) hero . use ( "lev…" at bounding box center [303, 133] width 136 height 147
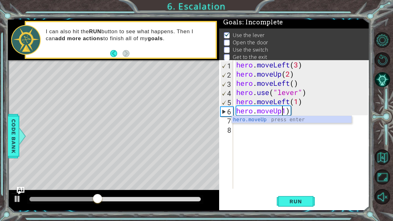
scroll to position [0, 2]
type textarea "hero.moveUp(1)"
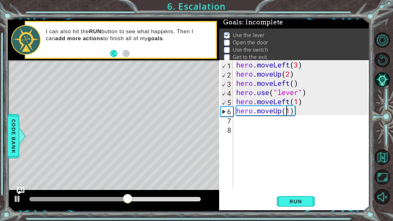
click at [249, 120] on div "hero . moveLeft ( 3 ) hero . moveUp ( 2 ) hero . moveLeft ( ) hero . use ( "lev…" at bounding box center [303, 133] width 136 height 147
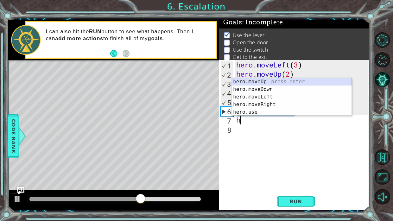
click at [254, 80] on div "h ero.moveUp press enter h ero.moveDown press enter h ero.moveLeft press enter …" at bounding box center [292, 104] width 120 height 53
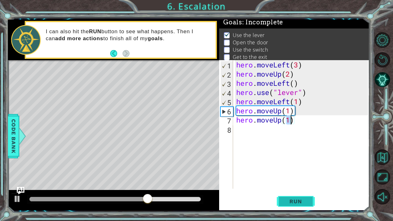
type textarea "hero.moveUp(1)"
click at [310, 204] on button "Run" at bounding box center [295, 201] width 38 height 15
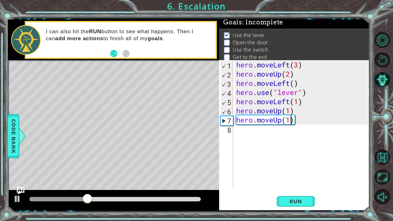
click at [86, 123] on div "Level Map" at bounding box center [154, 153] width 292 height 186
click at [238, 128] on div "hero . moveLeft ( 3 ) hero . moveUp ( 2 ) hero . moveLeft ( ) hero . use ( "lev…" at bounding box center [303, 133] width 136 height 147
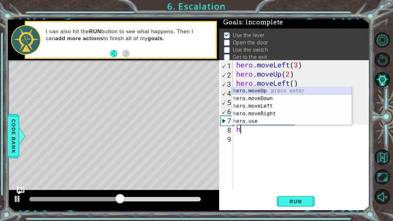
click at [250, 89] on div "h ero.moveUp press enter h ero.moveDown press enter h ero.moveLeft press enter …" at bounding box center [292, 113] width 120 height 53
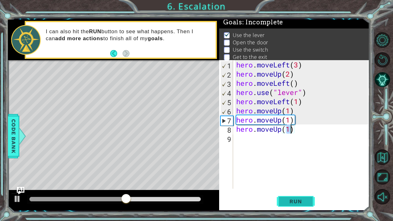
click at [303, 200] on span "Run" at bounding box center [295, 201] width 25 height 6
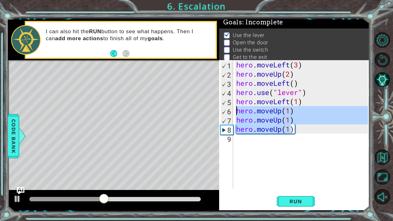
drag, startPoint x: 291, startPoint y: 133, endPoint x: 237, endPoint y: 115, distance: 56.7
click at [237, 115] on div "hero . moveLeft ( 3 ) hero . moveUp ( 2 ) hero . moveLeft ( ) hero . use ( "lev…" at bounding box center [303, 133] width 136 height 147
type textarea ")"
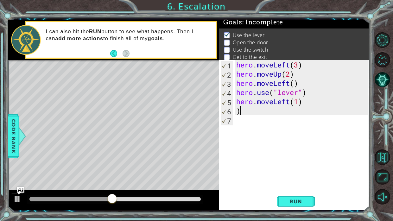
click at [242, 112] on div "hero . moveLeft ( 3 ) hero . moveUp ( 2 ) hero . moveLeft ( ) hero . use ( "lev…" at bounding box center [303, 133] width 136 height 147
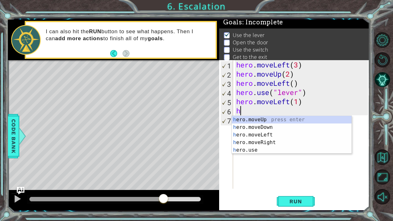
drag, startPoint x: 163, startPoint y: 198, endPoint x: 214, endPoint y: 204, distance: 51.4
click at [214, 204] on div at bounding box center [113, 200] width 211 height 20
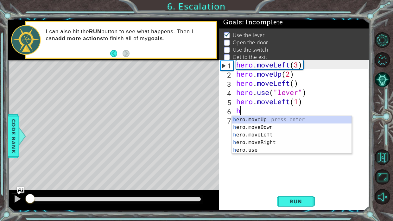
drag, startPoint x: 45, startPoint y: 200, endPoint x: 25, endPoint y: 202, distance: 19.7
click at [29, 201] on div at bounding box center [114, 199] width 171 height 4
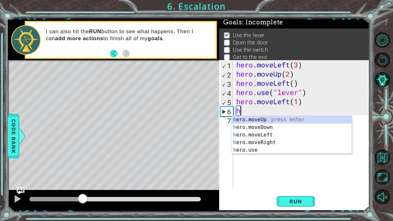
drag, startPoint x: 70, startPoint y: 194, endPoint x: 82, endPoint y: 155, distance: 40.9
click at [82, 155] on div "methods hero moveDown(steps) moveUp(steps) moveLeft(steps) moveRight(steps) use…" at bounding box center [188, 115] width 361 height 190
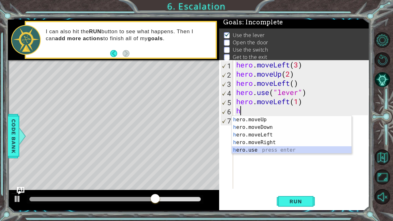
click at [249, 148] on div "h ero.moveUp press enter h ero.moveDown press enter h ero.moveLeft press enter …" at bounding box center [292, 142] width 120 height 53
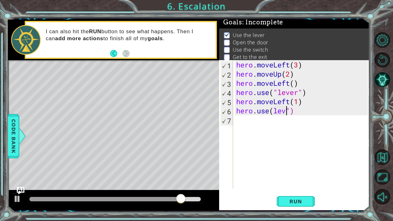
scroll to position [0, 3]
click at [303, 204] on span "Run" at bounding box center [295, 201] width 25 height 6
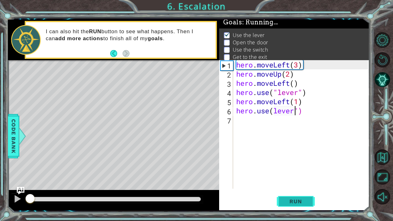
click at [307, 198] on span "Run" at bounding box center [295, 201] width 25 height 6
click at [306, 199] on span "Run" at bounding box center [295, 201] width 25 height 6
click at [307, 199] on span "Run" at bounding box center [295, 201] width 25 height 6
click at [308, 197] on button "Run" at bounding box center [295, 201] width 38 height 15
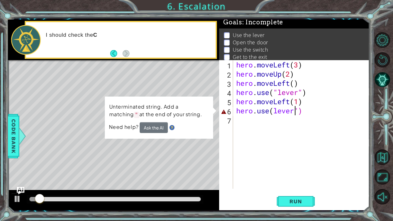
click at [306, 109] on div "hero . moveLeft ( 3 ) hero . moveUp ( 2 ) hero . moveLeft ( ) hero . use ( "lev…" at bounding box center [303, 133] width 136 height 147
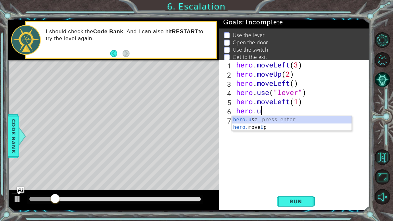
scroll to position [0, 0]
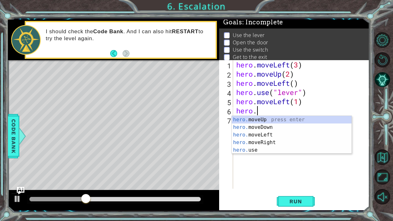
click at [281, 133] on div "hero. moveUp press enter hero. moveDown press enter hero. moveLeft press enter …" at bounding box center [292, 142] width 120 height 53
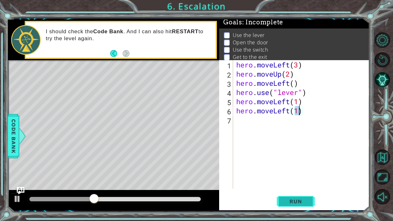
type textarea "hero.moveLeft(1)"
click at [300, 200] on span "Run" at bounding box center [295, 201] width 25 height 6
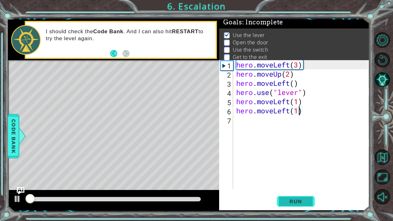
click at [305, 201] on span "Run" at bounding box center [295, 201] width 25 height 6
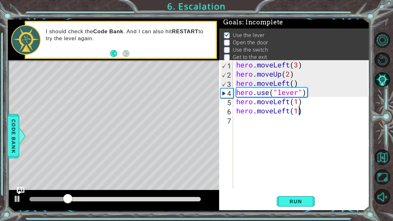
click at [44, 162] on div "Level Map" at bounding box center [154, 153] width 292 height 186
click at [35, 160] on div "Level Map" at bounding box center [154, 153] width 292 height 186
click at [29, 160] on div "Level Map" at bounding box center [154, 153] width 292 height 186
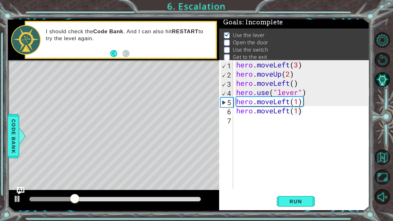
click at [166, 111] on div "Level Map" at bounding box center [154, 153] width 292 height 186
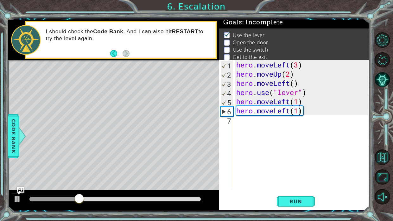
click at [166, 111] on div "Level Map" at bounding box center [154, 153] width 292 height 186
click at [77, 193] on div at bounding box center [113, 200] width 211 height 20
click at [78, 195] on div at bounding box center [115, 199] width 176 height 9
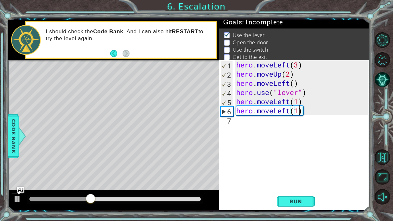
click at [80, 199] on div at bounding box center [59, 199] width 61 height 4
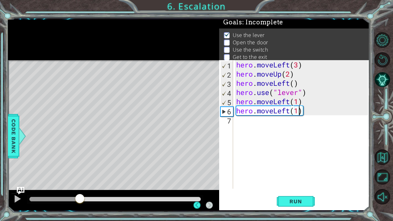
click at [28, 179] on div "Level Map" at bounding box center [154, 153] width 292 height 186
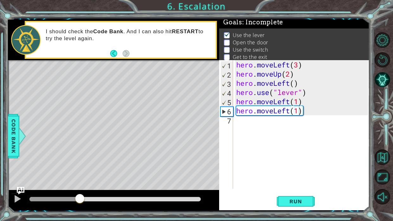
click at [298, 109] on div "hero . moveLeft ( 3 ) hero . moveUp ( 2 ) hero . moveLeft ( ) hero . use ( "lev…" at bounding box center [303, 133] width 136 height 147
click at [303, 129] on div "hero . moveLeft ( 3 ) hero . moveUp ( 2 ) hero . moveLeft ( ) hero . use ( "lev…" at bounding box center [303, 133] width 136 height 147
click at [297, 110] on div "hero . moveLeft ( 3 ) hero . moveUp ( 2 ) hero . moveLeft ( ) hero . use ( "lev…" at bounding box center [303, 133] width 136 height 147
type textarea "hero.moveLeft()"
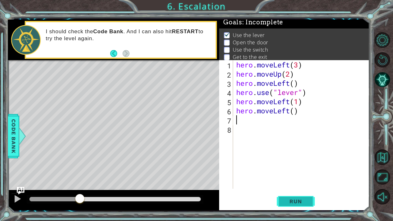
click at [303, 198] on span "Run" at bounding box center [295, 201] width 25 height 6
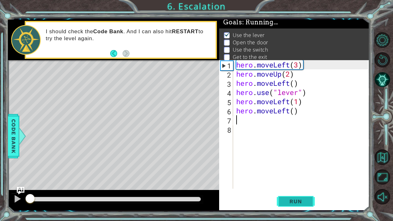
click at [305, 197] on button "Run" at bounding box center [295, 201] width 38 height 15
click at [306, 199] on span "Run" at bounding box center [295, 201] width 25 height 6
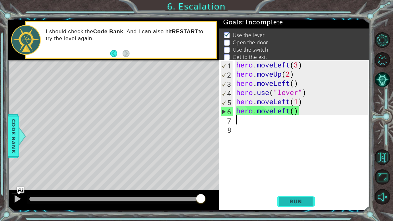
click at [294, 201] on span "Run" at bounding box center [295, 201] width 25 height 6
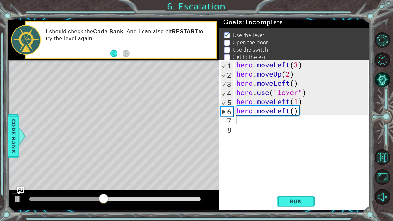
click at [56, 134] on div "Level Map" at bounding box center [154, 153] width 292 height 186
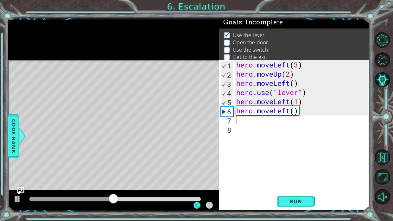
click at [50, 136] on div "Level Map" at bounding box center [154, 153] width 292 height 186
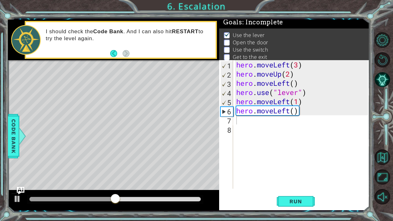
click at [48, 125] on div "Level Map" at bounding box center [154, 153] width 292 height 186
click at [52, 135] on div "Level Map" at bounding box center [154, 153] width 292 height 186
click at [295, 108] on div "hero . moveLeft ( 3 ) hero . moveUp ( 2 ) hero . moveLeft ( ) hero . use ( "lev…" at bounding box center [303, 133] width 136 height 147
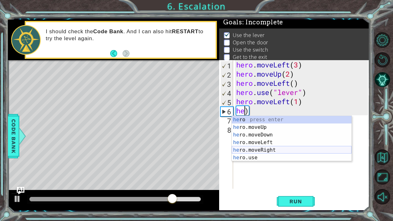
click at [246, 150] on div "he ro press enter he ro.moveUp press enter he ro.moveDown press enter he ro.mov…" at bounding box center [292, 146] width 120 height 61
type textarea "hero.moveRight(1)"
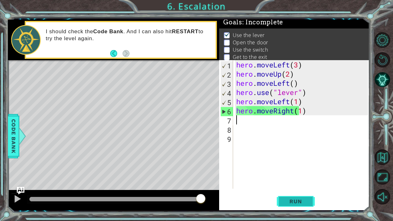
click at [298, 204] on span "Run" at bounding box center [295, 201] width 25 height 6
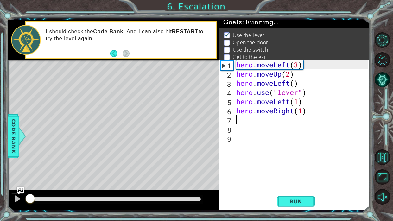
click at [302, 189] on div "1 2 3 4 5 6 7 8 9 hero . moveLeft ( 3 ) hero . moveUp ( 2 ) hero . moveLeft ( )…" at bounding box center [294, 135] width 150 height 150
click at [306, 205] on button "Run" at bounding box center [295, 201] width 38 height 15
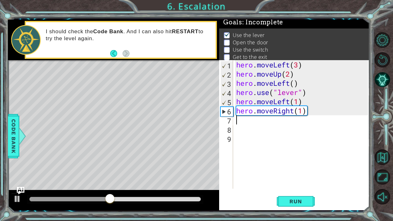
click at [294, 104] on div "hero . moveLeft ( 3 ) hero . moveUp ( 2 ) hero . moveLeft ( ) hero . use ( "lev…" at bounding box center [303, 133] width 136 height 147
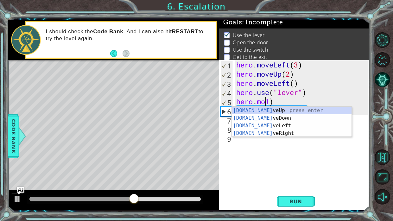
scroll to position [0, 1]
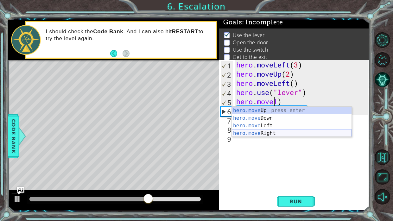
click at [269, 134] on div "hero.move Up press enter hero.move Down press enter hero.move Left press enter …" at bounding box center [292, 130] width 120 height 46
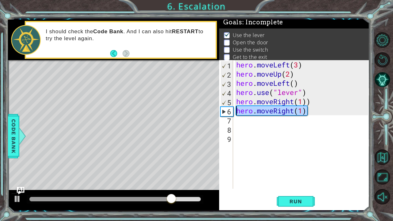
drag, startPoint x: 307, startPoint y: 113, endPoint x: 222, endPoint y: 112, distance: 85.1
click at [222, 112] on div "hero.moveRight(1)) 1 2 3 4 5 6 7 8 9 hero . moveLeft ( 3 ) hero . moveUp ( 2 ) …" at bounding box center [293, 124] width 149 height 128
type textarea "hero.moveRight(1)"
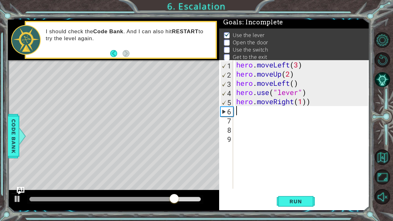
scroll to position [0, 0]
click at [295, 204] on span "Run" at bounding box center [295, 201] width 25 height 6
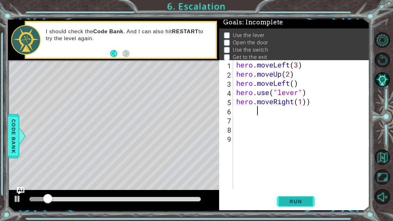
click at [288, 204] on span "Run" at bounding box center [295, 201] width 25 height 6
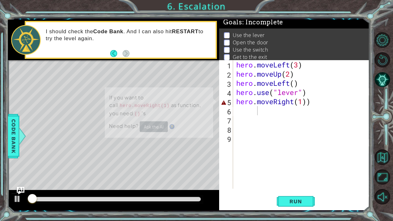
click at [186, 160] on div "Level Map" at bounding box center [154, 153] width 292 height 186
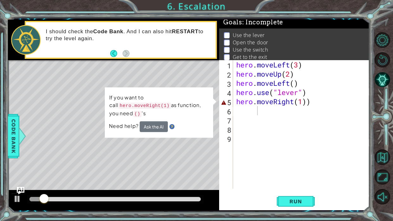
click at [310, 103] on div "hero . moveLeft ( 3 ) hero . moveUp ( 2 ) hero . moveLeft ( ) hero . use ( "lev…" at bounding box center [303, 133] width 136 height 147
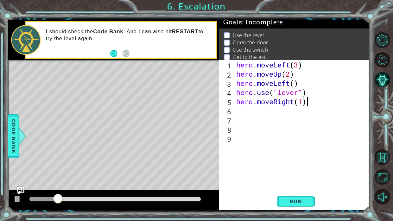
scroll to position [0, 3]
click at [294, 203] on span "Run" at bounding box center [295, 201] width 25 height 6
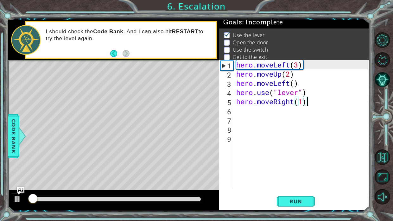
type textarea "hero.moveRight(1)"
click at [213, 114] on div "Level Map" at bounding box center [154, 153] width 292 height 186
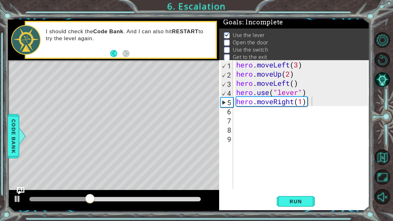
scroll to position [0, 0]
click at [302, 118] on div "hero . moveLeft ( 3 ) hero . moveUp ( 2 ) hero . moveLeft ( ) hero . use ( "lev…" at bounding box center [303, 133] width 136 height 147
click at [298, 112] on div "hero . moveLeft ( 3 ) hero . moveUp ( 2 ) hero . moveLeft ( ) hero . use ( "lev…" at bounding box center [303, 133] width 136 height 147
click at [238, 112] on div "hero . moveLeft ( 3 ) hero . moveUp ( 2 ) hero . moveLeft ( ) hero . use ( "lev…" at bounding box center [303, 133] width 136 height 147
click at [237, 112] on div "hero . moveLeft ( 3 ) hero . moveUp ( 2 ) hero . moveLeft ( ) hero . use ( "lev…" at bounding box center [303, 133] width 136 height 147
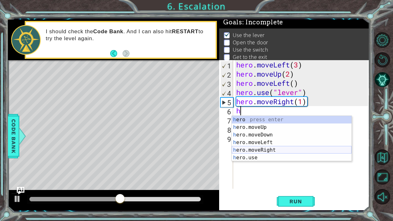
click at [257, 151] on div "h ero press enter h ero.moveUp press enter h ero.moveDown press enter h ero.mov…" at bounding box center [292, 146] width 120 height 61
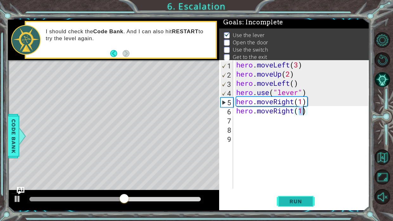
type textarea "hero.moveRight(1)"
click at [304, 201] on span "Run" at bounding box center [295, 201] width 25 height 6
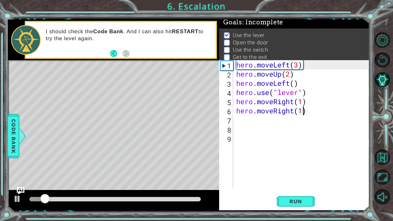
click at [252, 121] on div "hero . moveLeft ( 3 ) hero . moveUp ( 2 ) hero . moveLeft ( ) hero . use ( "lev…" at bounding box center [303, 133] width 136 height 147
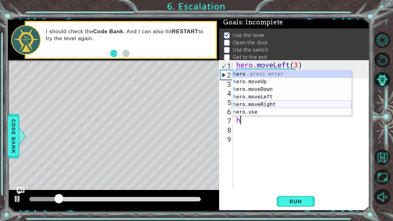
click at [267, 104] on div "h ero press enter h ero.moveUp press enter h ero.moveDown press enter h ero.mov…" at bounding box center [292, 100] width 120 height 61
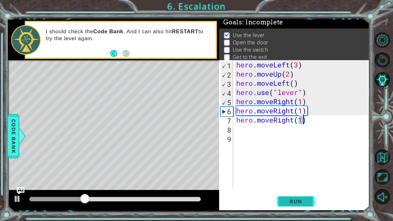
type textarea "hero.moveRight(1)"
click at [295, 201] on span "Run" at bounding box center [295, 201] width 25 height 6
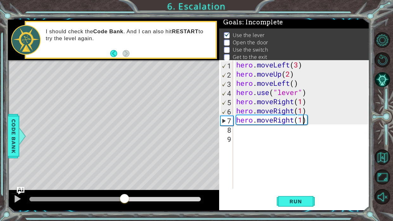
click at [124, 198] on div at bounding box center [114, 199] width 171 height 4
click at [206, 142] on div "Level Map" at bounding box center [154, 153] width 292 height 186
click at [73, 141] on div "Level Map" at bounding box center [154, 153] width 292 height 186
click at [74, 141] on div "Level Map" at bounding box center [154, 153] width 292 height 186
click at [72, 124] on div "Level Map" at bounding box center [154, 153] width 292 height 186
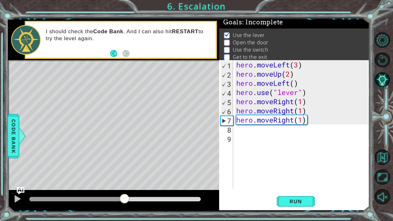
click at [275, 137] on div "hero . moveLeft ( 3 ) hero . moveUp ( 2 ) hero . moveLeft ( ) hero . use ( "lev…" at bounding box center [303, 133] width 136 height 147
click at [273, 129] on div "hero . moveLeft ( 3 ) hero . moveUp ( 2 ) hero . moveLeft ( ) hero . use ( "lev…" at bounding box center [303, 133] width 136 height 147
type textarea "m"
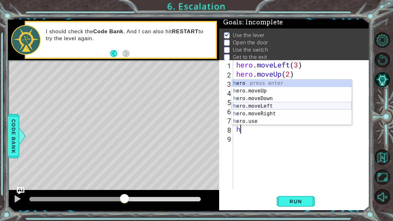
click at [272, 106] on div "h ero press enter h ero.moveUp press enter h ero.moveDown press enter h ero.mov…" at bounding box center [292, 109] width 120 height 61
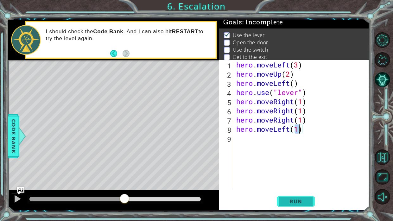
type textarea "hero.moveLeft(1)"
click at [301, 203] on span "Run" at bounding box center [295, 201] width 25 height 6
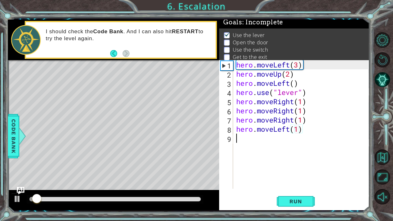
click at [286, 137] on div "hero . moveLeft ( 3 ) hero . moveUp ( 2 ) hero . moveLeft ( ) hero . use ( "lev…" at bounding box center [303, 133] width 136 height 147
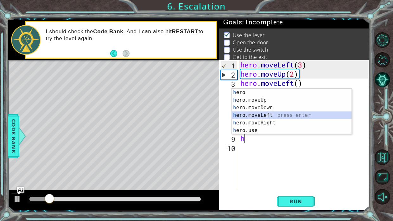
click at [260, 115] on div "h ero press enter h ero.moveUp press enter h ero.moveDown press enter h ero.mov…" at bounding box center [292, 119] width 120 height 61
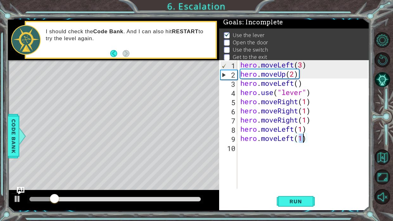
type textarea "hero.moveLeft(1)"
click at [296, 205] on button "Run" at bounding box center [295, 201] width 38 height 15
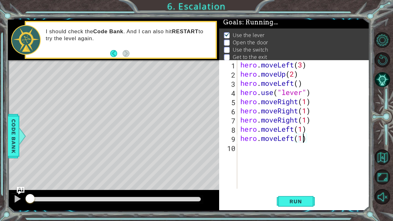
click at [269, 151] on div "hero . moveLeft ( 3 ) hero . moveUp ( 2 ) hero . moveLeft ( ) hero . use ( "lev…" at bounding box center [305, 133] width 132 height 147
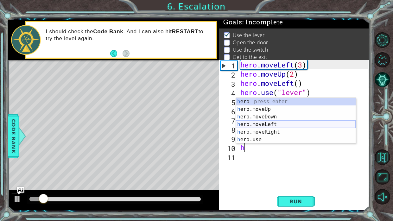
click at [270, 123] on div "h ero press enter h ero.moveUp press enter h ero.moveDown press enter h ero.mov…" at bounding box center [296, 128] width 120 height 61
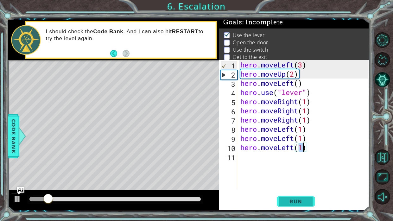
type textarea "hero.moveLeft(1)"
click at [283, 199] on span "Run" at bounding box center [295, 201] width 25 height 6
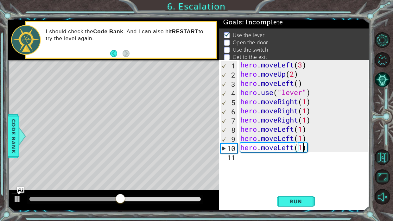
click at [261, 162] on div "hero . moveLeft ( 3 ) hero . moveUp ( 2 ) hero . moveLeft ( ) hero . use ( "lev…" at bounding box center [305, 133] width 132 height 147
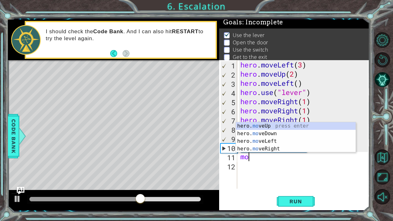
type textarea "m"
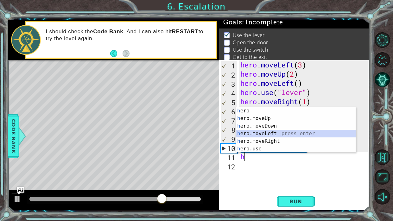
click at [276, 133] on div "h ero press enter h ero.moveUp press enter h ero.moveDown press enter h ero.mov…" at bounding box center [296, 137] width 120 height 61
type textarea "hero.moveLeft(1)"
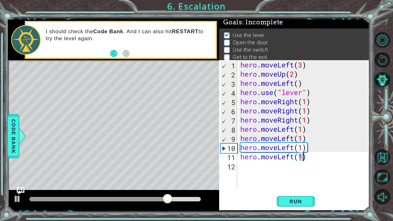
click at [271, 171] on div "hero . moveLeft ( 3 ) hero . moveUp ( 2 ) hero . moveLeft ( ) hero . use ( "lev…" at bounding box center [305, 133] width 132 height 147
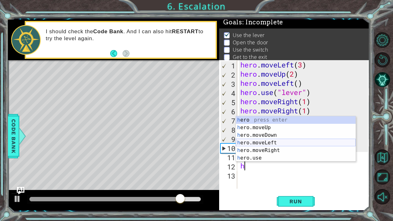
click at [273, 141] on div "h ero press enter h ero.moveUp press enter h ero.moveDown press enter h ero.mov…" at bounding box center [296, 146] width 120 height 61
type textarea "hero.moveLeft(1)"
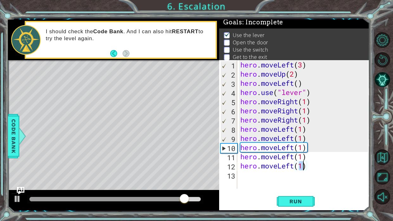
click at [254, 176] on div "hero . moveLeft ( 3 ) hero . moveUp ( 2 ) hero . moveLeft ( ) hero . use ( "lev…" at bounding box center [305, 133] width 132 height 147
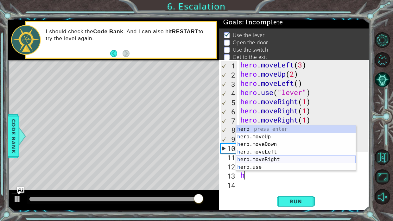
click at [274, 159] on div "h ero press enter h ero.moveUp press enter h ero.moveDown press enter h ero.mov…" at bounding box center [296, 155] width 120 height 61
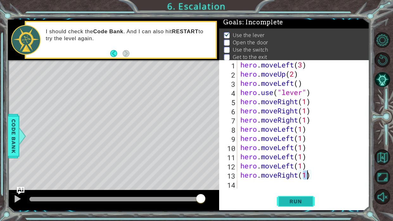
click at [289, 203] on span "Run" at bounding box center [295, 201] width 25 height 6
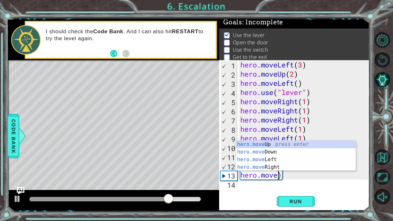
scroll to position [0, 2]
click at [303, 142] on div "hero.move Up press enter hero.move Down press enter hero.move Left press enter …" at bounding box center [296, 163] width 120 height 46
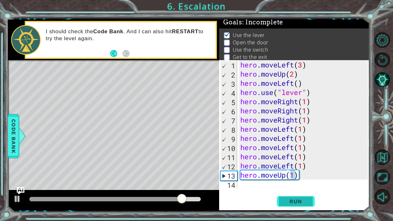
click at [289, 203] on span "Run" at bounding box center [295, 201] width 25 height 6
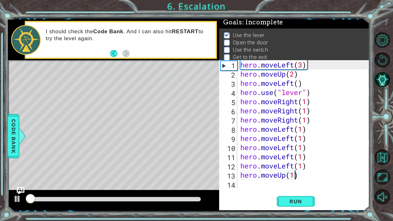
click at [392, 182] on div at bounding box center [384, 118] width 18 height 176
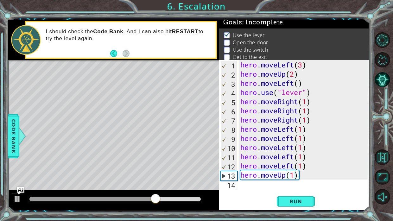
click at [294, 177] on div "hero . moveLeft ( 3 ) hero . moveUp ( 2 ) hero . moveLeft ( ) hero . use ( "lev…" at bounding box center [305, 133] width 132 height 147
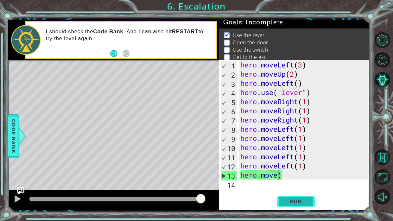
click at [306, 197] on button "Run" at bounding box center [295, 201] width 38 height 15
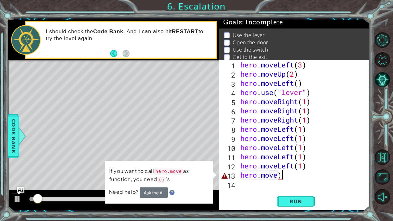
click at [288, 177] on div "hero . moveLeft ( 3 ) hero . moveUp ( 2 ) hero . moveLeft ( ) hero . use ( "lev…" at bounding box center [305, 133] width 132 height 147
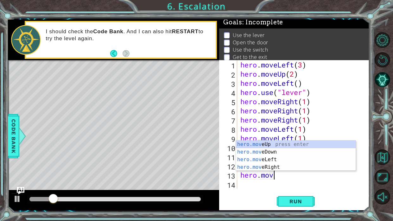
scroll to position [0, 1]
type textarea "hero.move"
